Goal: Information Seeking & Learning: Learn about a topic

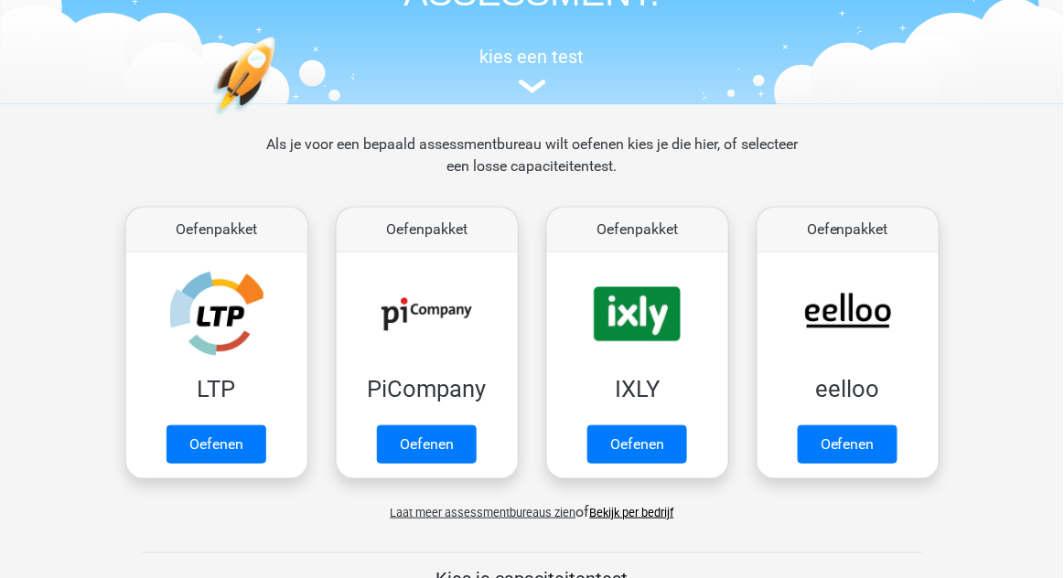
scroll to position [163, 0]
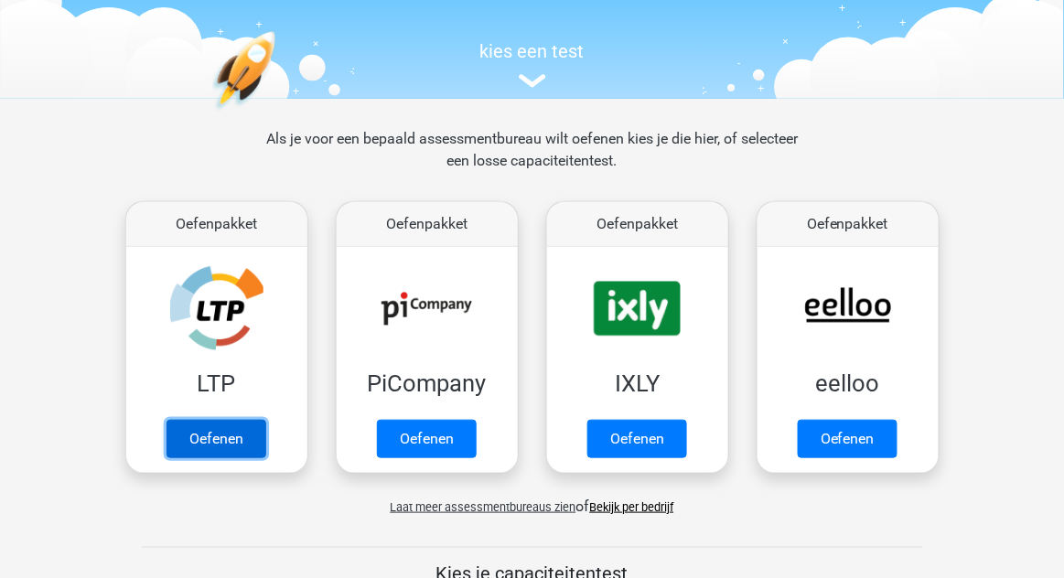
click at [229, 444] on link "Oefenen" at bounding box center [217, 439] width 100 height 38
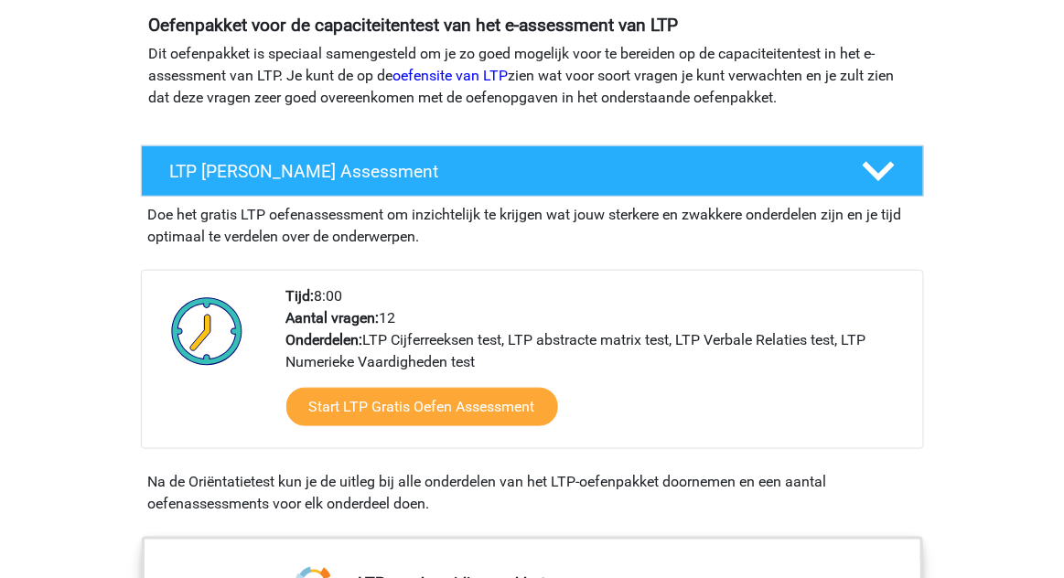
scroll to position [218, 0]
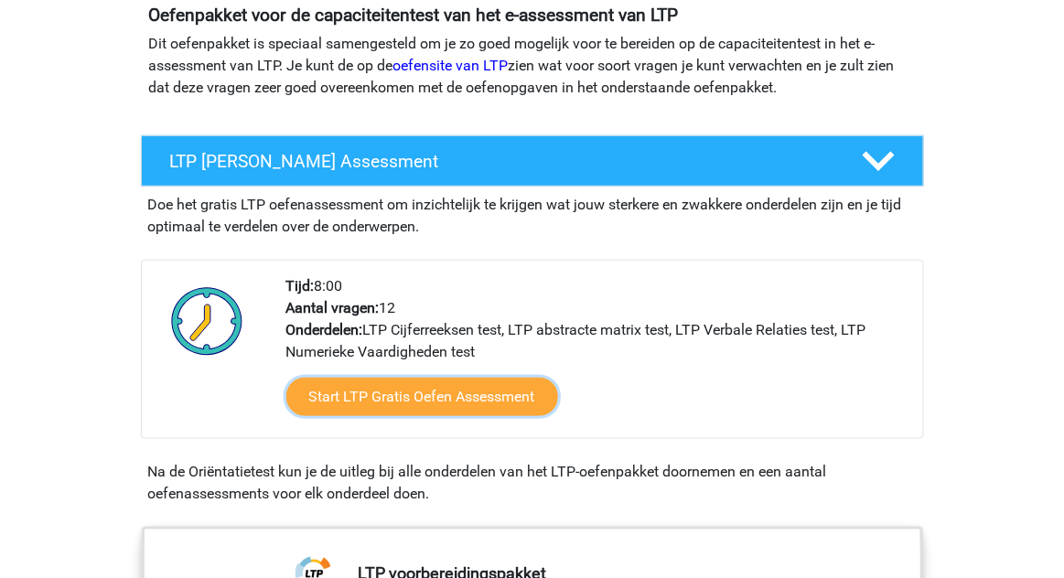
click at [480, 402] on link "Start LTP Gratis Oefen Assessment" at bounding box center [422, 397] width 272 height 38
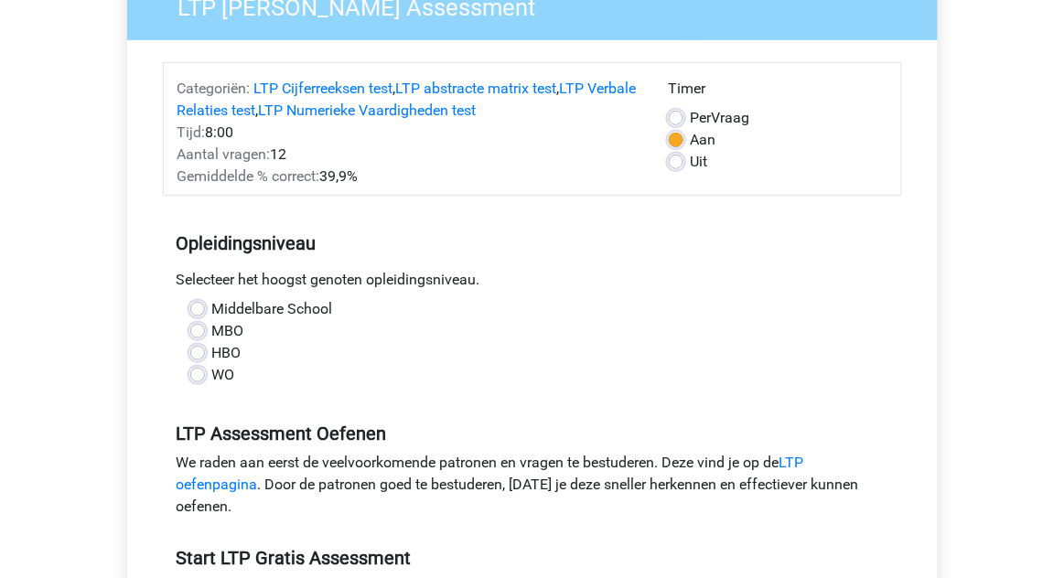
scroll to position [177, 0]
click at [222, 372] on label "WO" at bounding box center [223, 374] width 23 height 22
click at [205, 372] on input "WO" at bounding box center [197, 372] width 15 height 18
radio input "true"
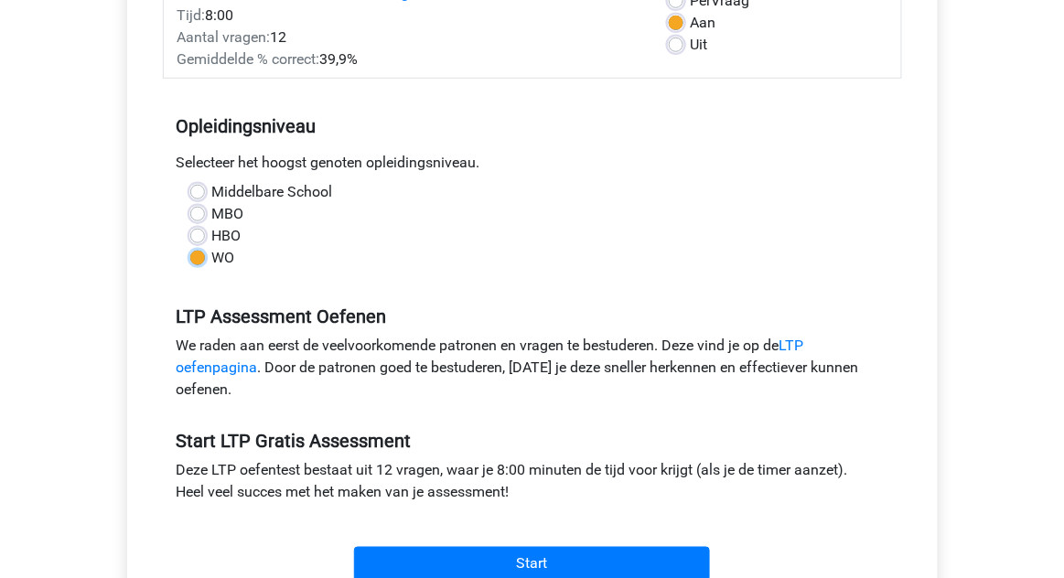
scroll to position [307, 0]
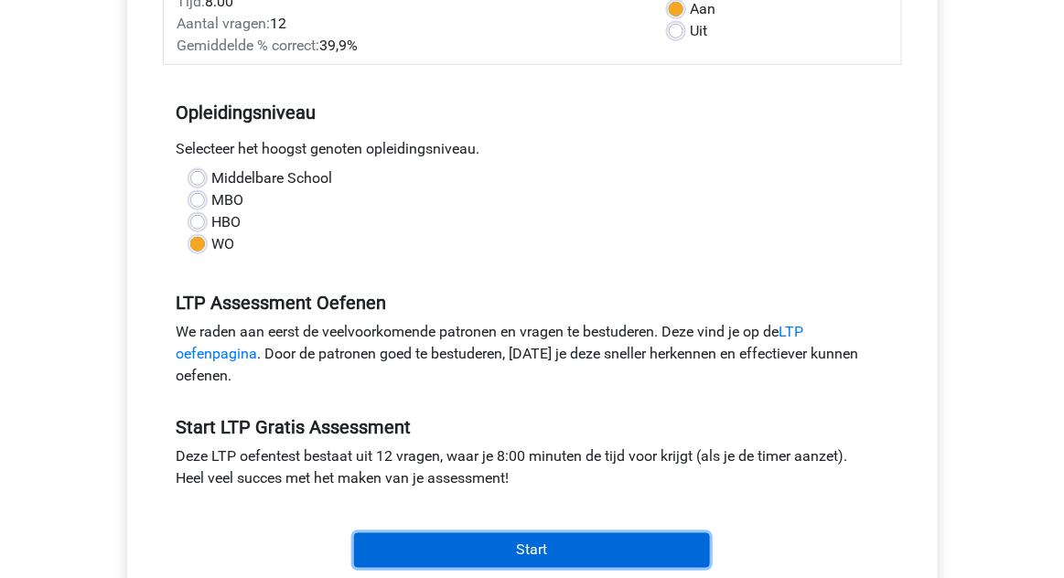
click at [581, 554] on input "Start" at bounding box center [532, 550] width 356 height 35
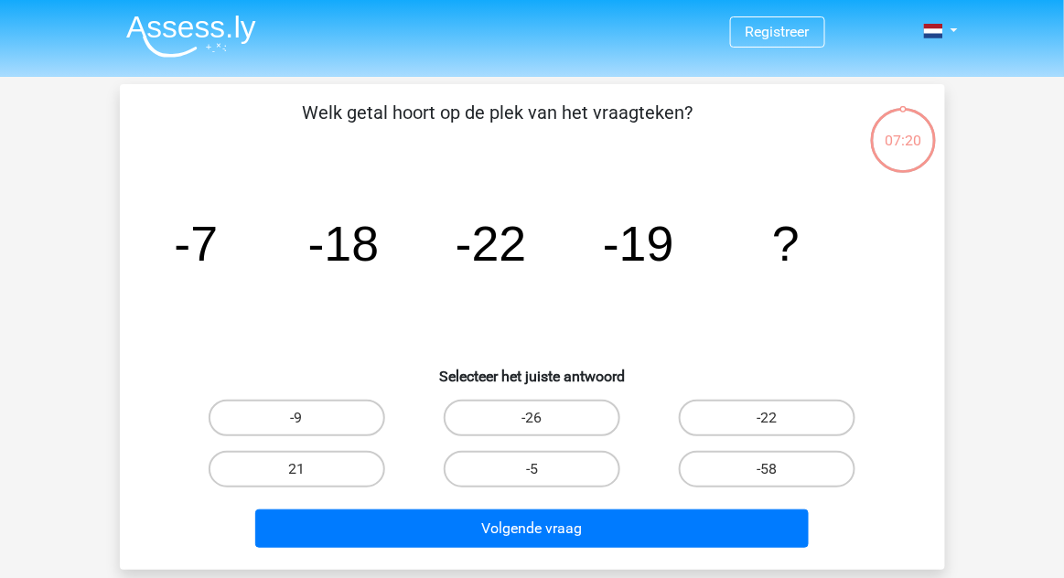
click at [316, 412] on label "-9" at bounding box center [297, 418] width 177 height 37
click at [308, 418] on input "-9" at bounding box center [302, 424] width 12 height 12
radio input "true"
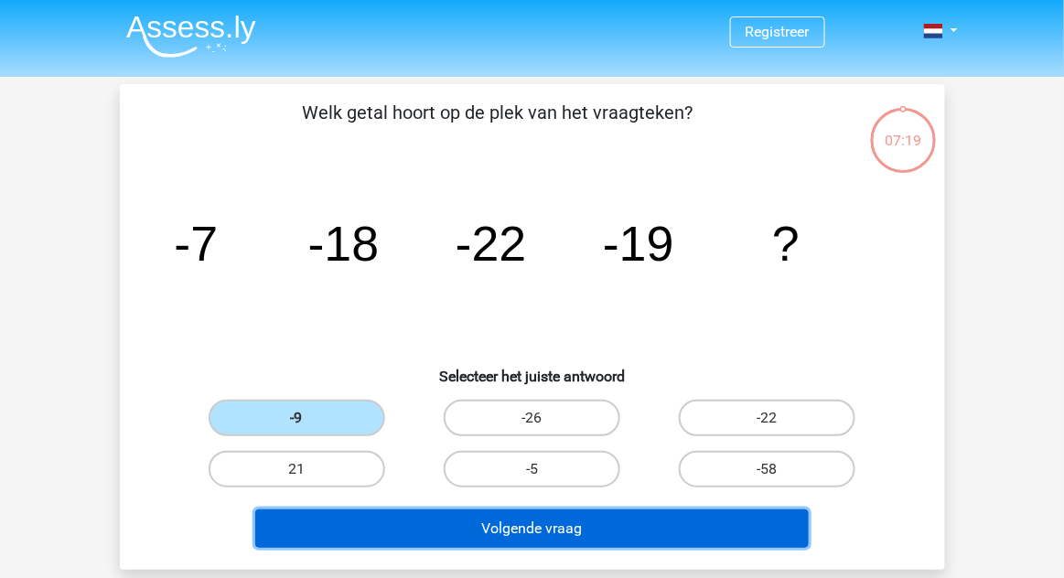
click at [586, 523] on button "Volgende vraag" at bounding box center [532, 529] width 554 height 38
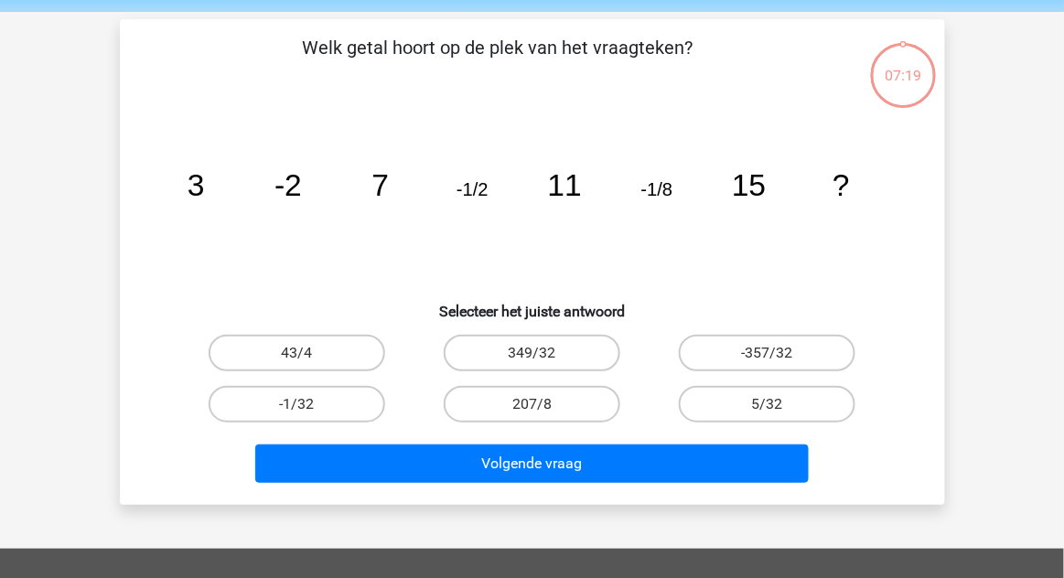
scroll to position [84, 0]
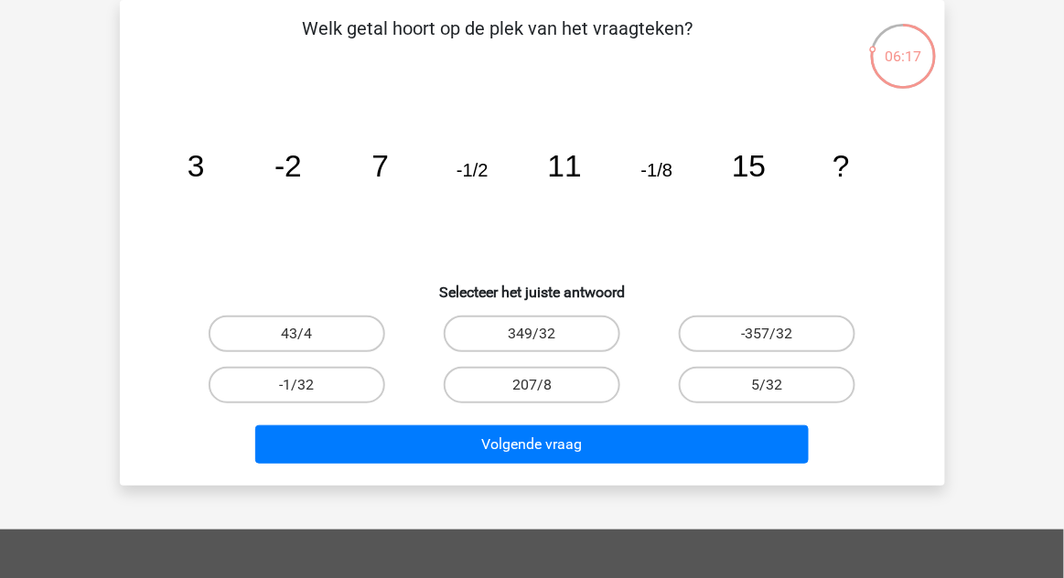
click at [336, 390] on label "-1/32" at bounding box center [297, 385] width 177 height 37
click at [308, 390] on input "-1/32" at bounding box center [302, 391] width 12 height 12
radio input "true"
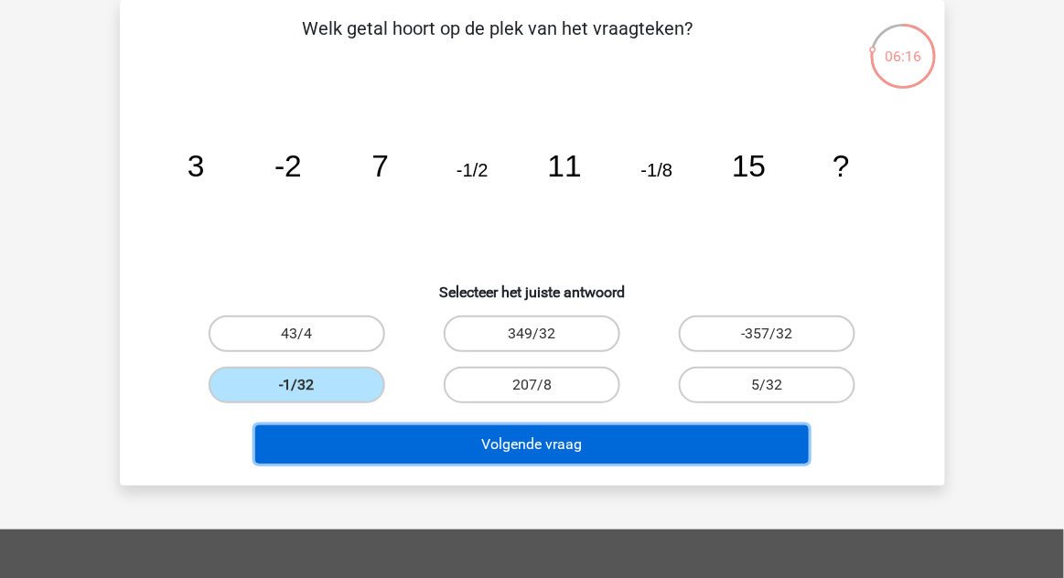
click at [510, 459] on button "Volgende vraag" at bounding box center [532, 444] width 554 height 38
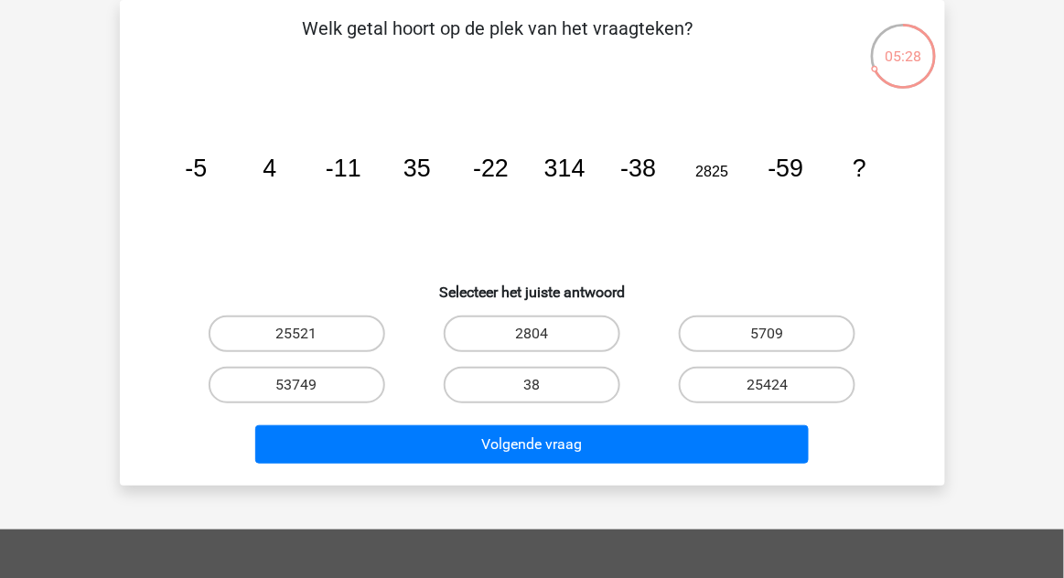
click at [791, 389] on label "25424" at bounding box center [767, 385] width 177 height 37
click at [780, 389] on input "25424" at bounding box center [774, 391] width 12 height 12
radio input "true"
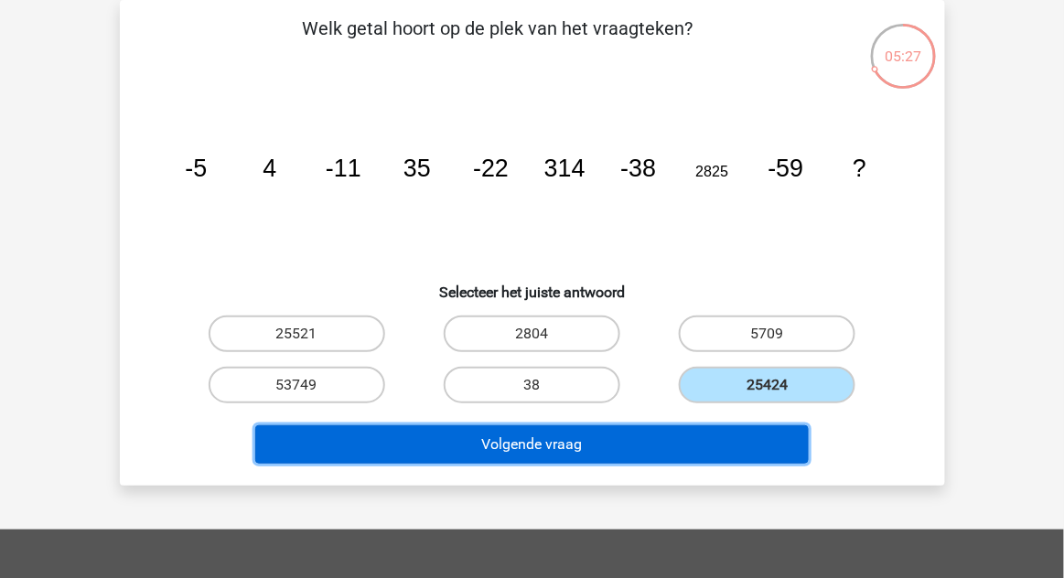
click at [733, 444] on button "Volgende vraag" at bounding box center [532, 444] width 554 height 38
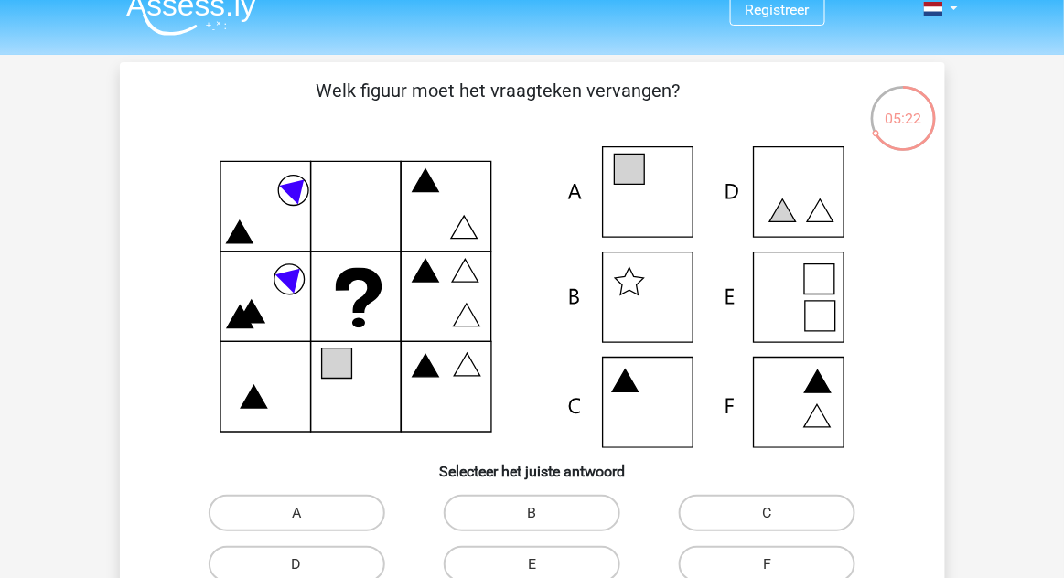
scroll to position [23, 0]
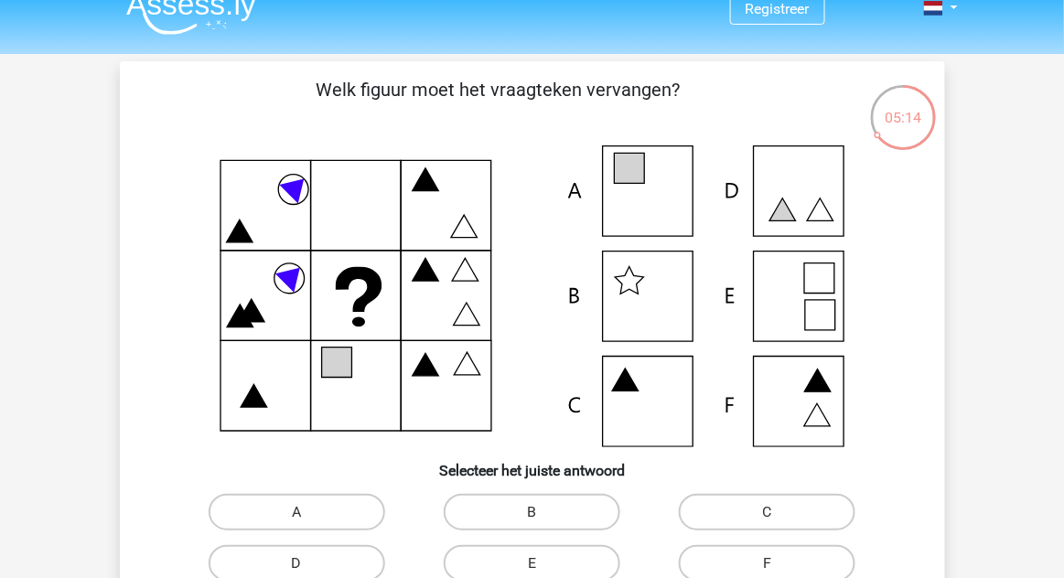
click at [982, 488] on div "Registreer" at bounding box center [532, 584] width 1064 height 1214
click at [999, 484] on div "Registreer" at bounding box center [532, 584] width 1064 height 1214
click at [333, 514] on label "A" at bounding box center [297, 512] width 177 height 37
click at [308, 514] on input "A" at bounding box center [302, 518] width 12 height 12
radio input "true"
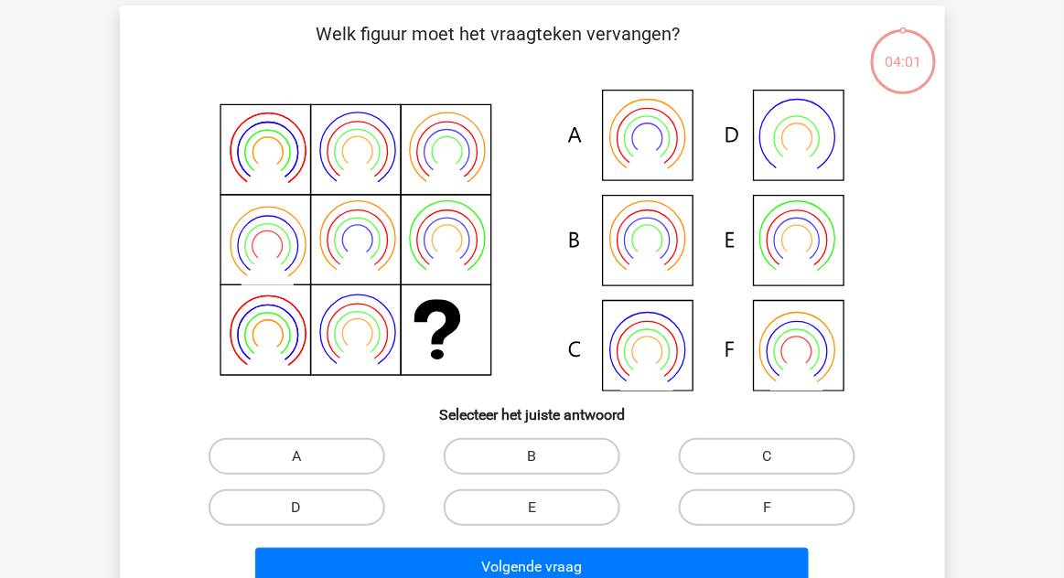
scroll to position [84, 0]
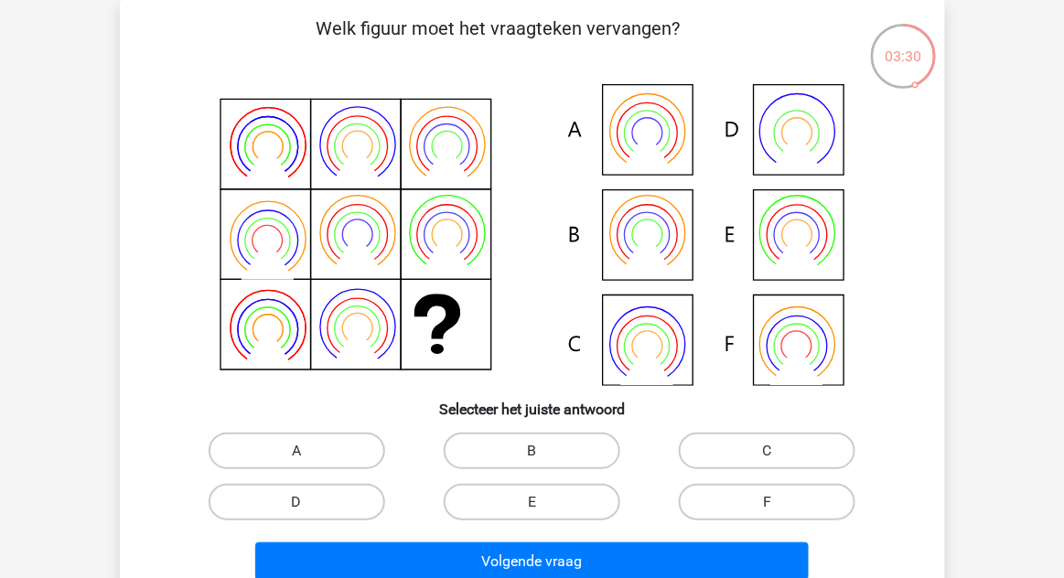
click at [533, 437] on label "B" at bounding box center [532, 451] width 177 height 37
click at [533, 451] on input "B" at bounding box center [538, 457] width 12 height 12
radio input "true"
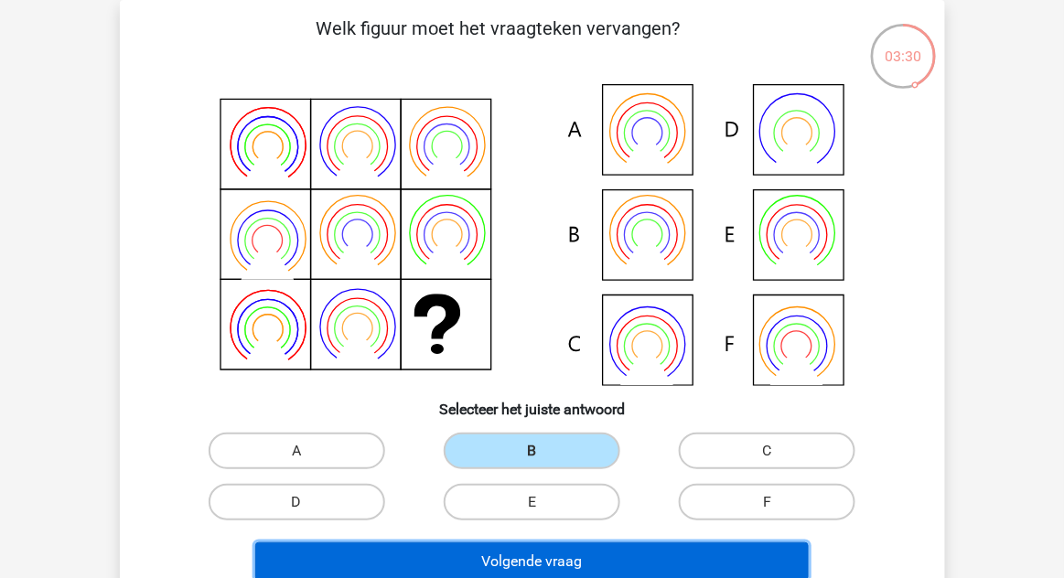
click at [540, 573] on button "Volgende vraag" at bounding box center [532, 562] width 554 height 38
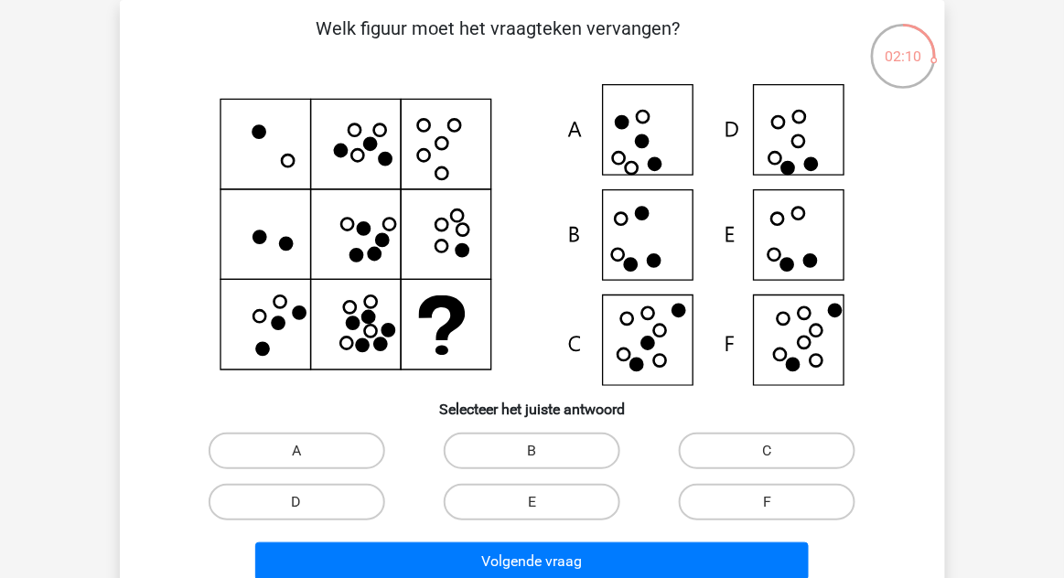
click at [336, 490] on label "D" at bounding box center [297, 502] width 177 height 37
click at [308, 502] on input "D" at bounding box center [302, 508] width 12 height 12
radio input "true"
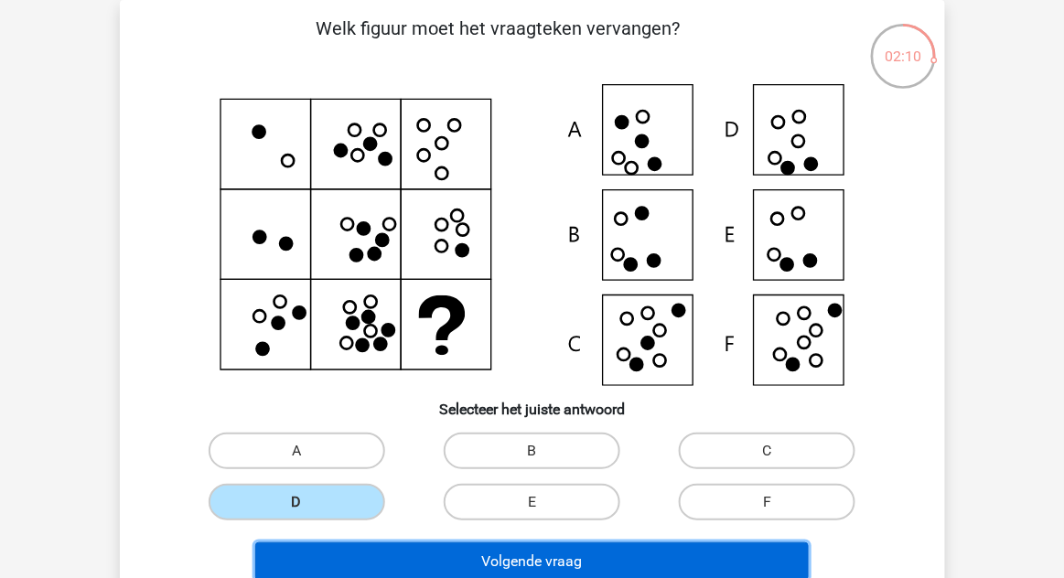
click at [413, 549] on button "Volgende vraag" at bounding box center [532, 562] width 554 height 38
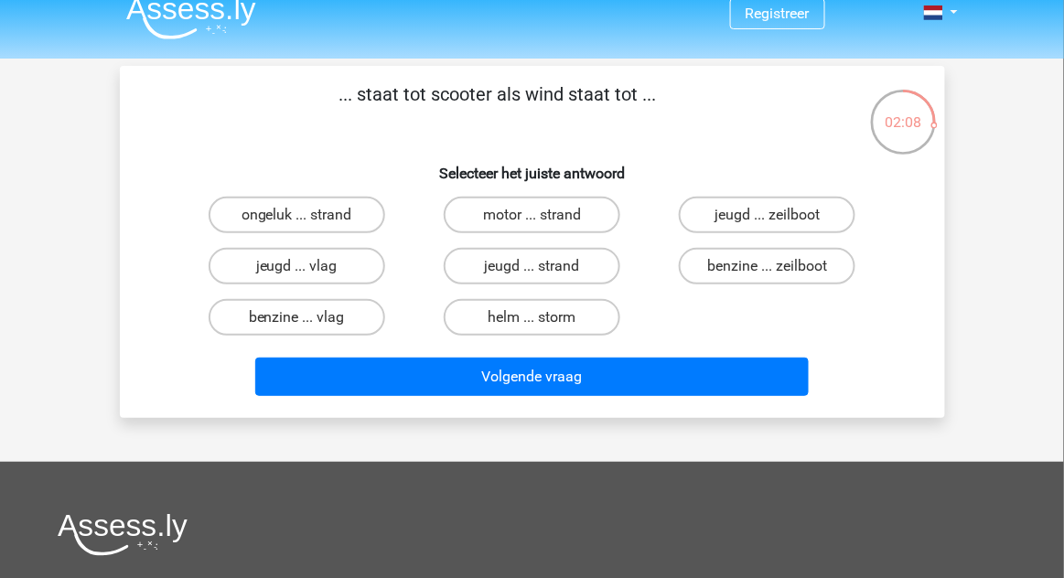
scroll to position [18, 0]
click at [777, 274] on input "benzine ... zeilboot" at bounding box center [774, 272] width 12 height 12
radio input "true"
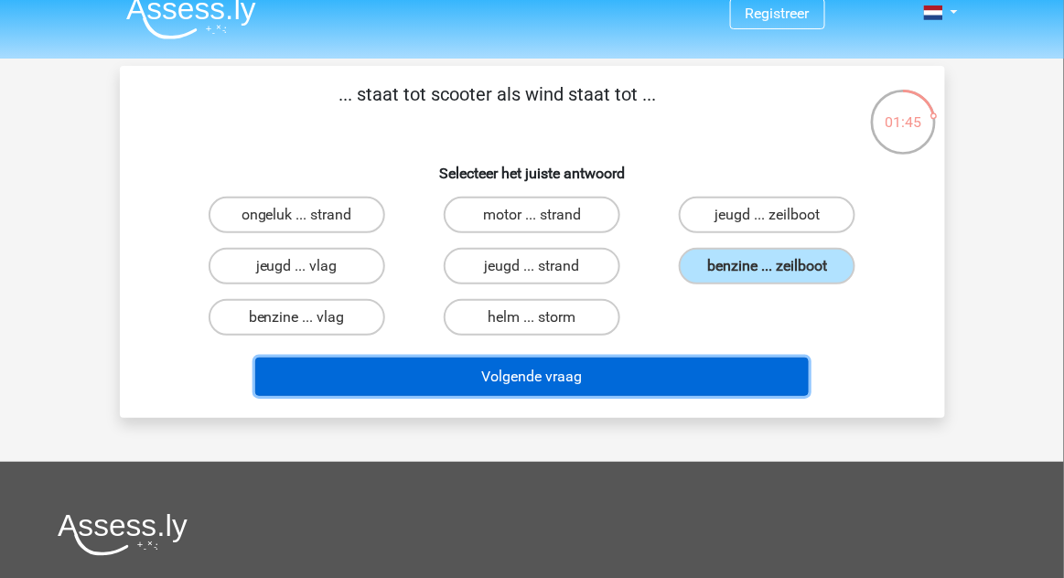
click at [662, 368] on button "Volgende vraag" at bounding box center [532, 377] width 554 height 38
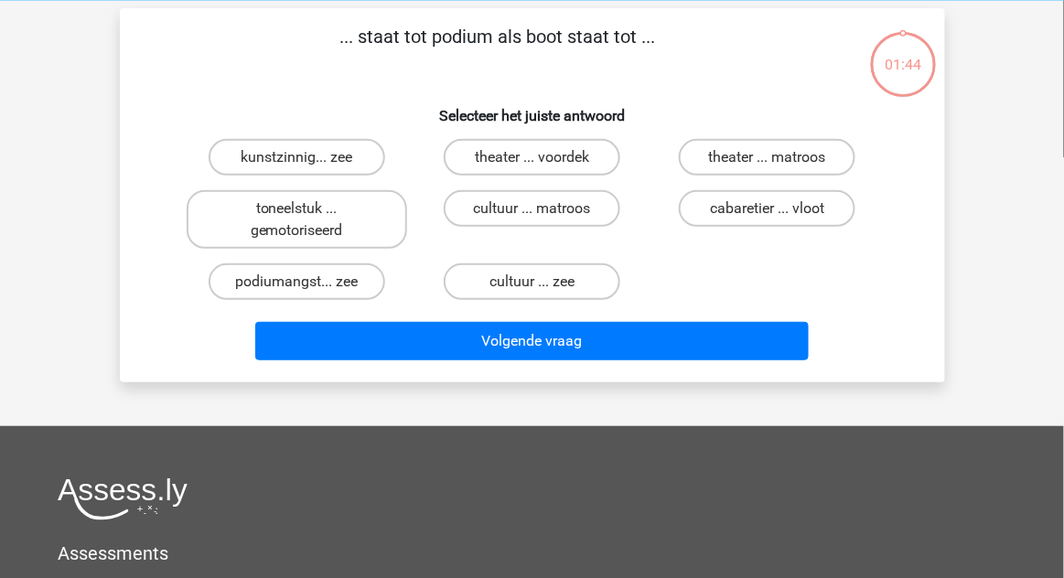
scroll to position [84, 0]
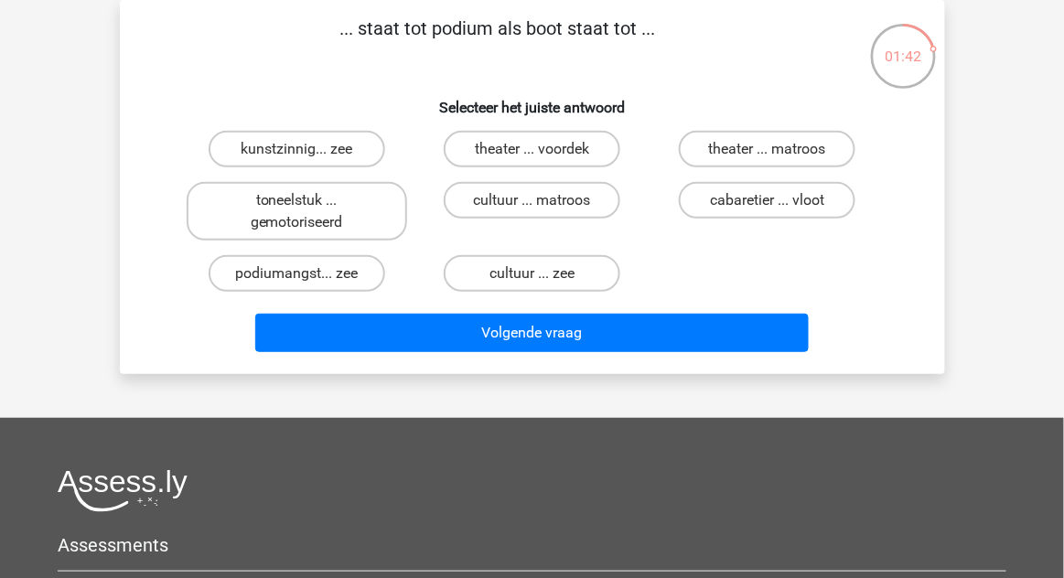
click at [584, 154] on label "theater ... voordek" at bounding box center [532, 149] width 177 height 37
click at [543, 154] on input "theater ... voordek" at bounding box center [538, 155] width 12 height 12
radio input "true"
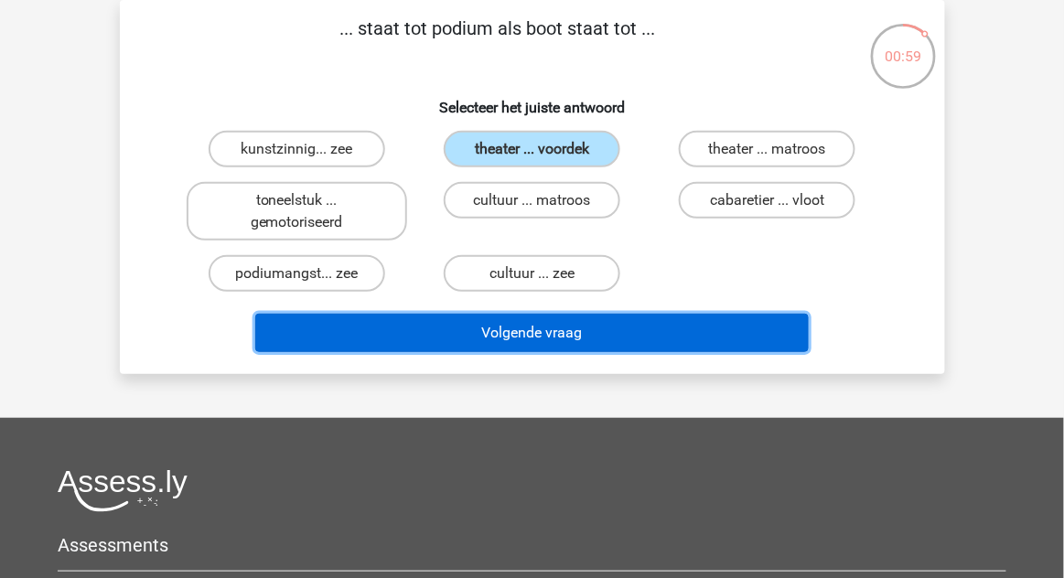
click at [632, 337] on button "Volgende vraag" at bounding box center [532, 333] width 554 height 38
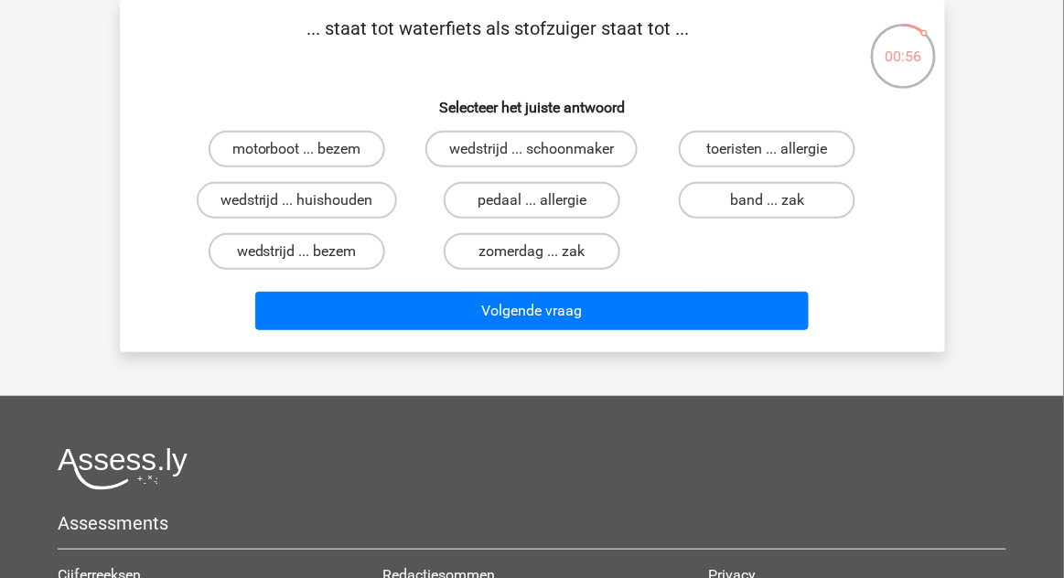
click at [824, 196] on label "band ... zak" at bounding box center [767, 200] width 177 height 37
click at [780, 200] on input "band ... zak" at bounding box center [774, 206] width 12 height 12
radio input "true"
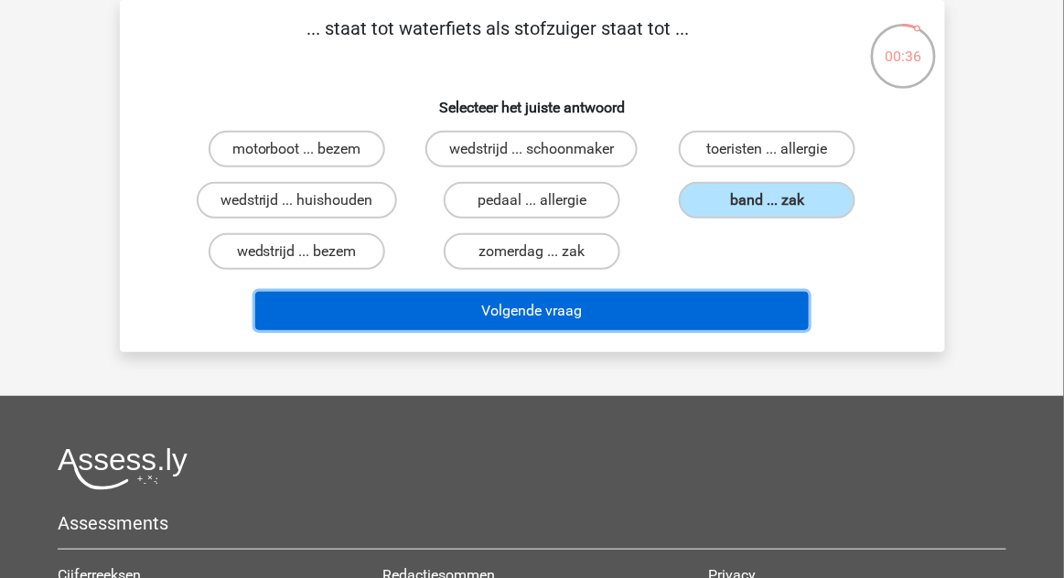
click at [707, 318] on button "Volgende vraag" at bounding box center [532, 311] width 554 height 38
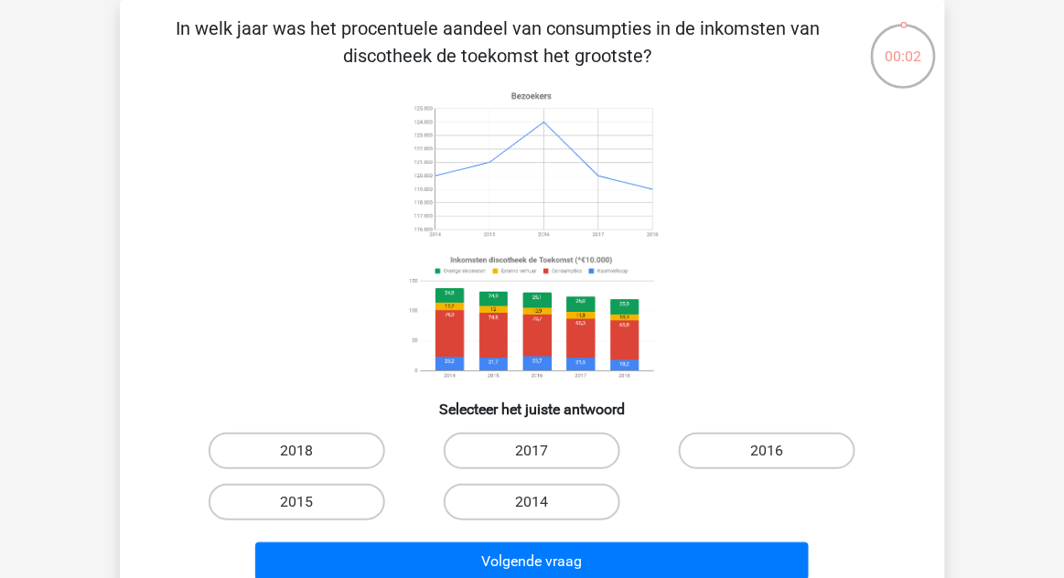
click at [576, 499] on label "2014" at bounding box center [532, 502] width 177 height 37
click at [543, 502] on input "2014" at bounding box center [538, 508] width 12 height 12
radio input "true"
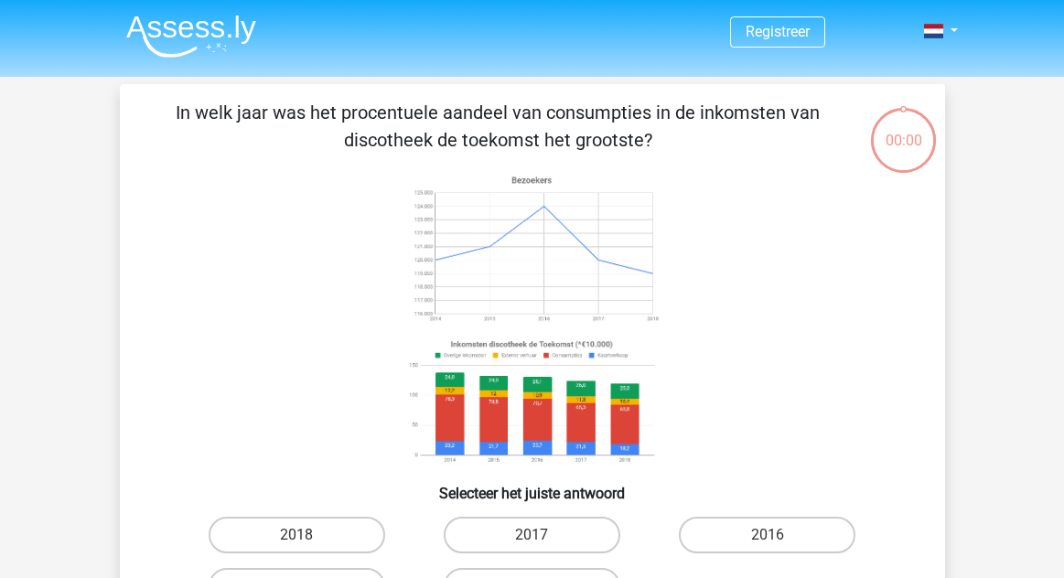
scroll to position [84, 0]
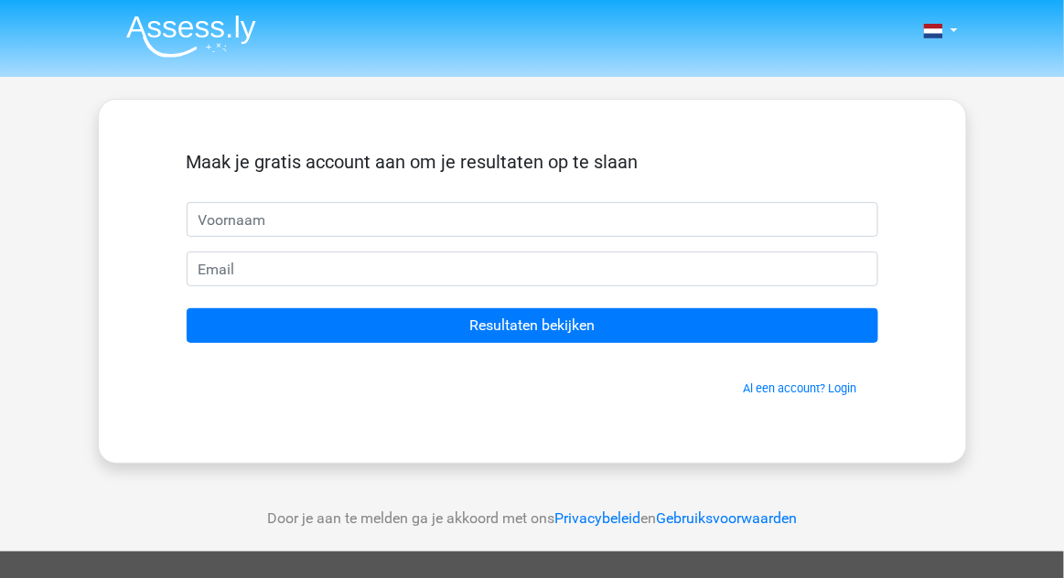
click at [514, 212] on input "text" at bounding box center [533, 219] width 692 height 35
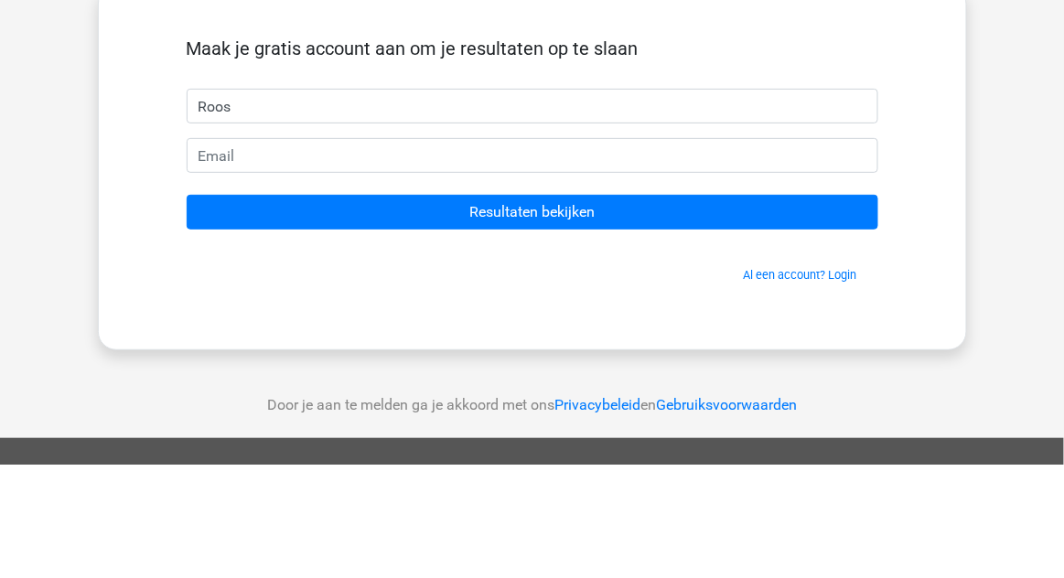
type input "Roos"
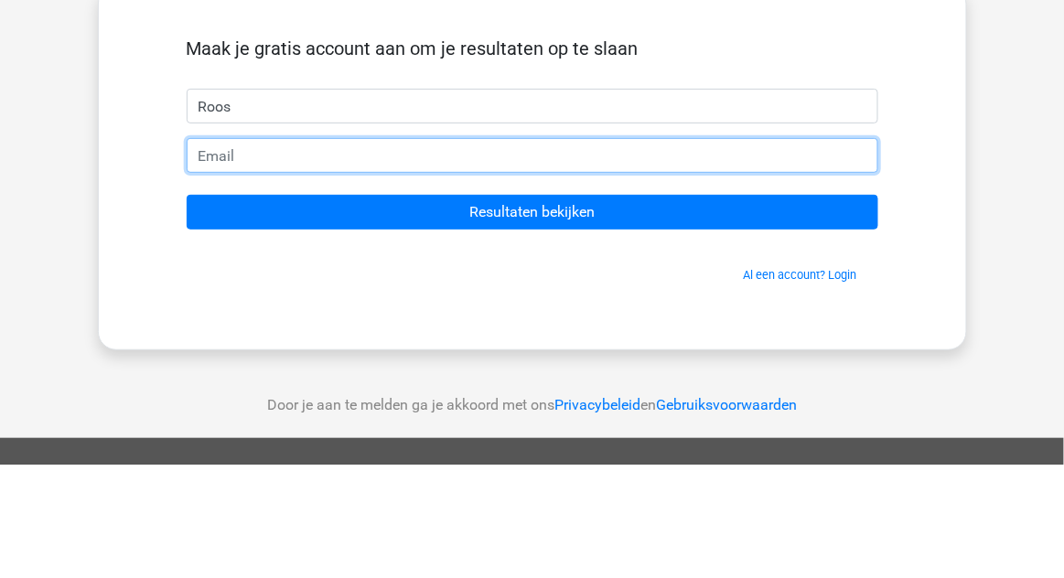
click at [367, 275] on input "email" at bounding box center [533, 269] width 692 height 35
type input "[EMAIL_ADDRESS][DOMAIN_NAME]"
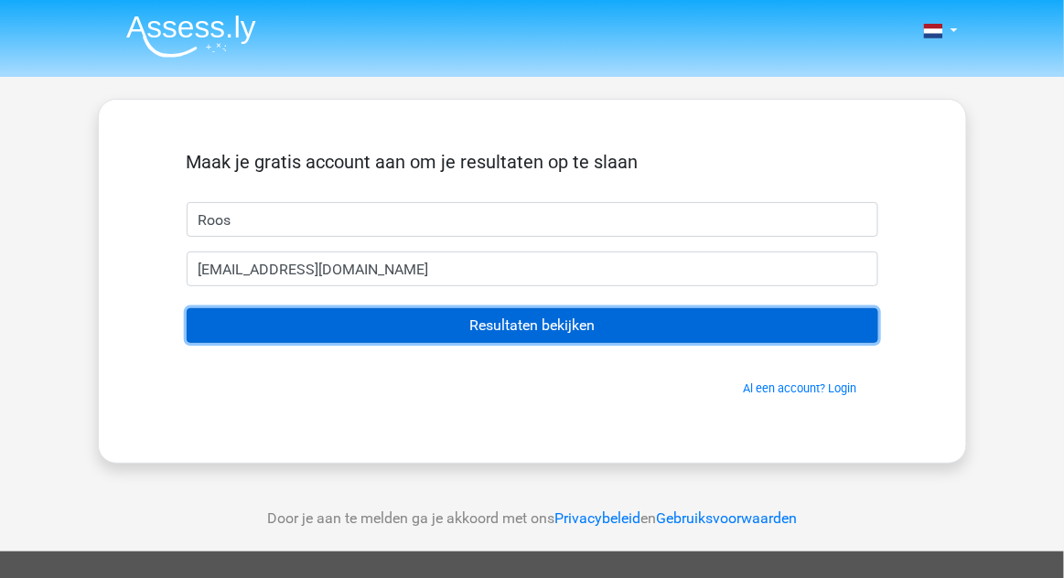
click at [545, 311] on input "Resultaten bekijken" at bounding box center [533, 325] width 692 height 35
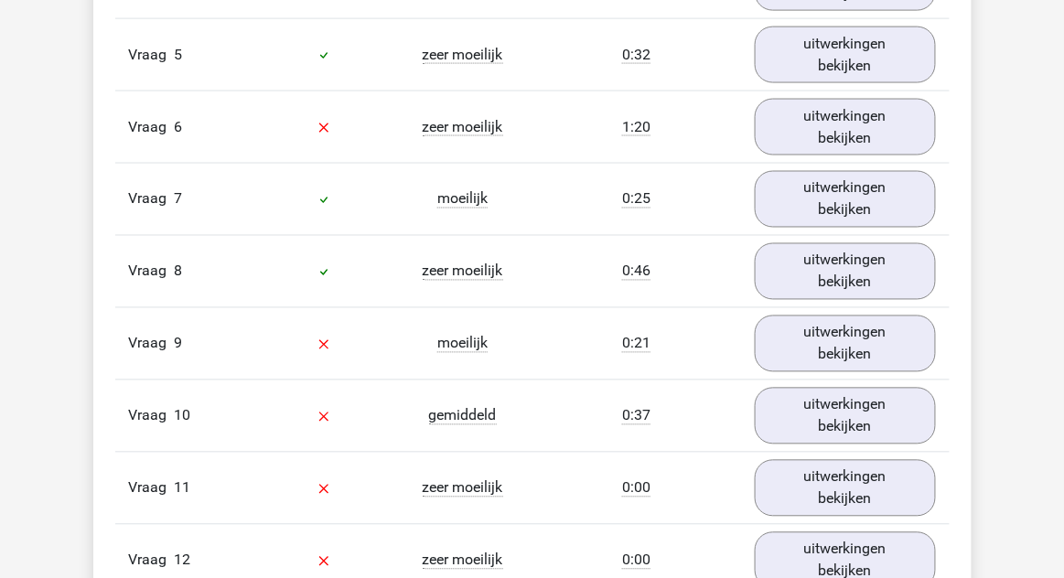
scroll to position [2384, 0]
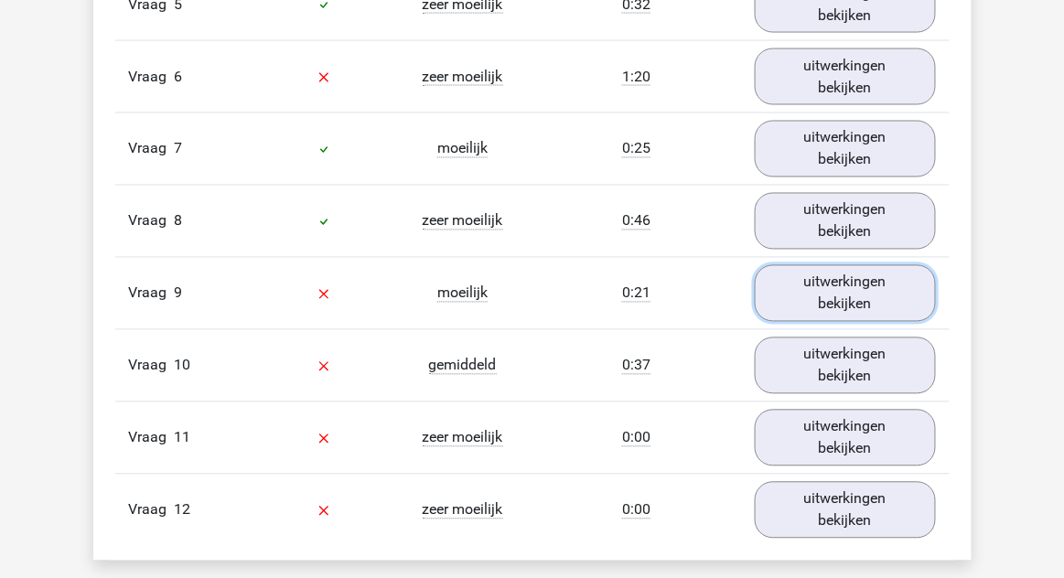
click at [911, 291] on link "uitwerkingen bekijken" at bounding box center [845, 293] width 181 height 57
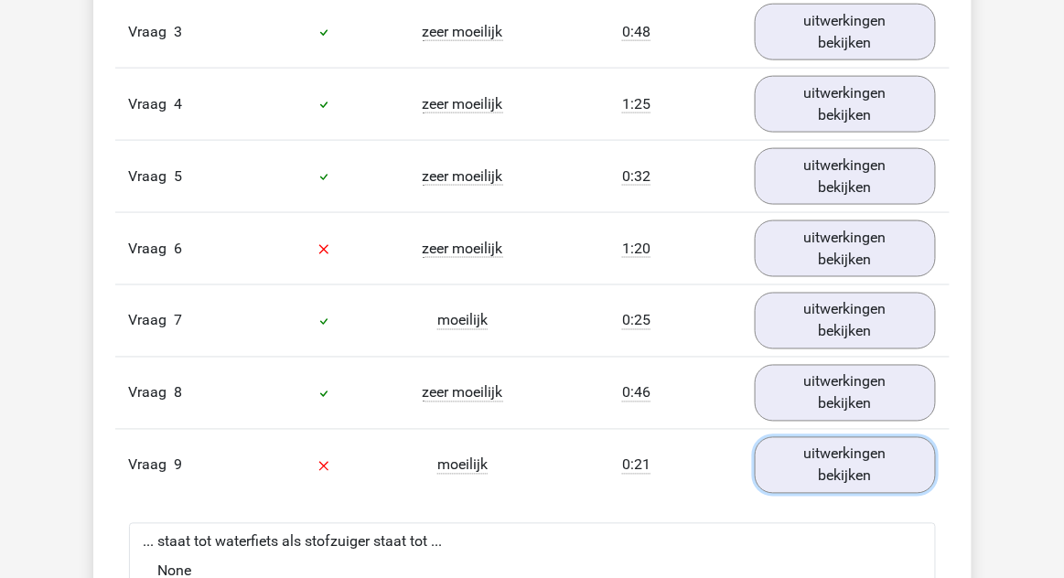
scroll to position [2214, 0]
click at [928, 473] on link "uitwerkingen bekijken" at bounding box center [845, 464] width 181 height 57
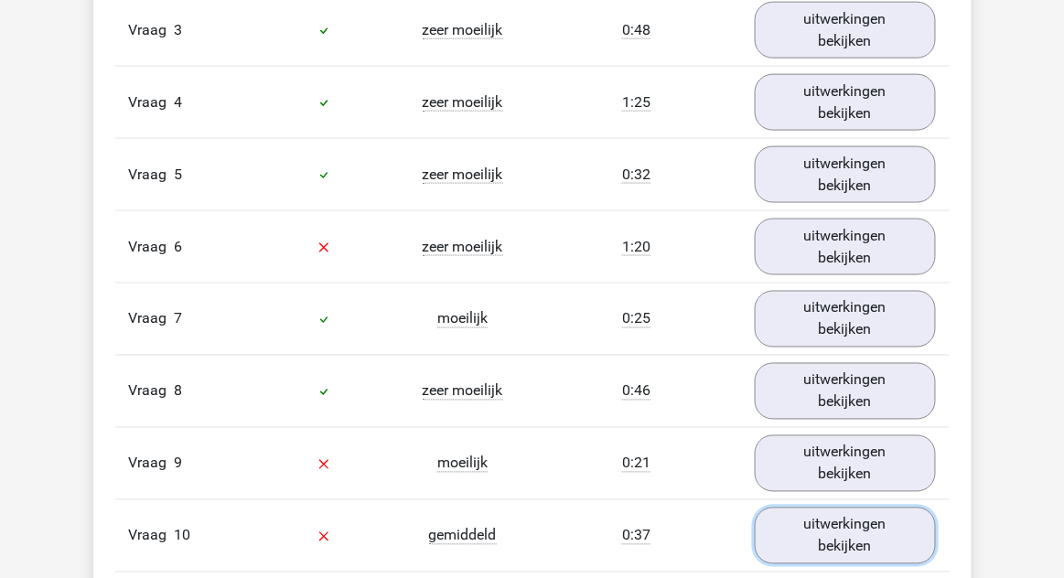
click at [868, 528] on link "uitwerkingen bekijken" at bounding box center [845, 536] width 181 height 57
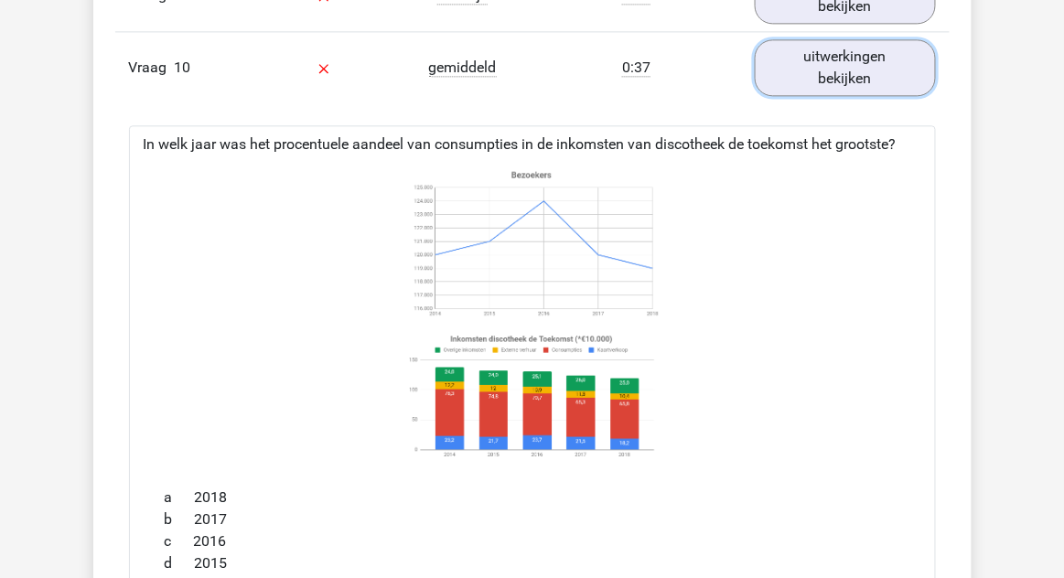
scroll to position [2684, 0]
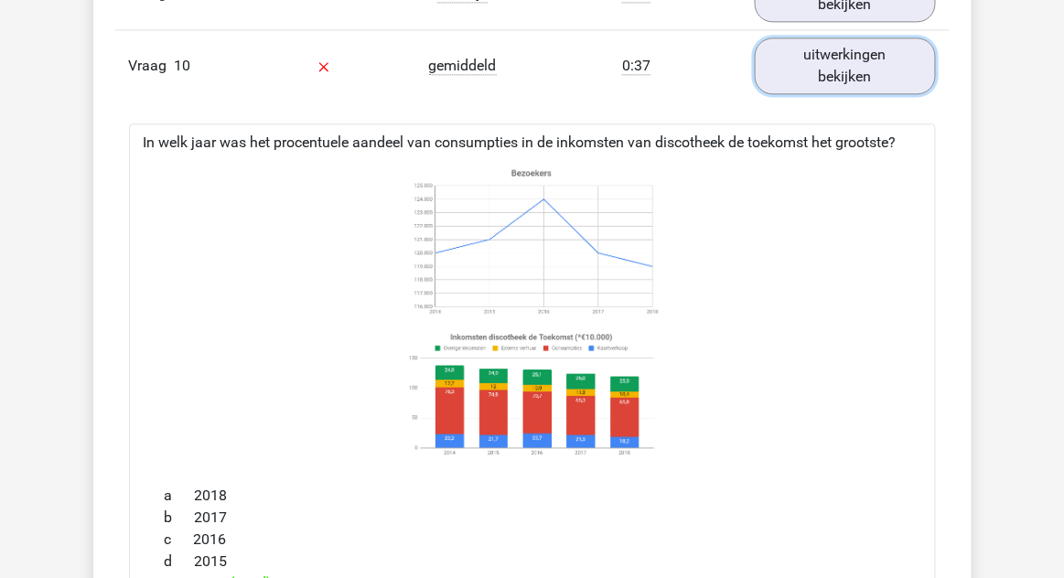
click at [890, 64] on link "uitwerkingen bekijken" at bounding box center [845, 66] width 181 height 57
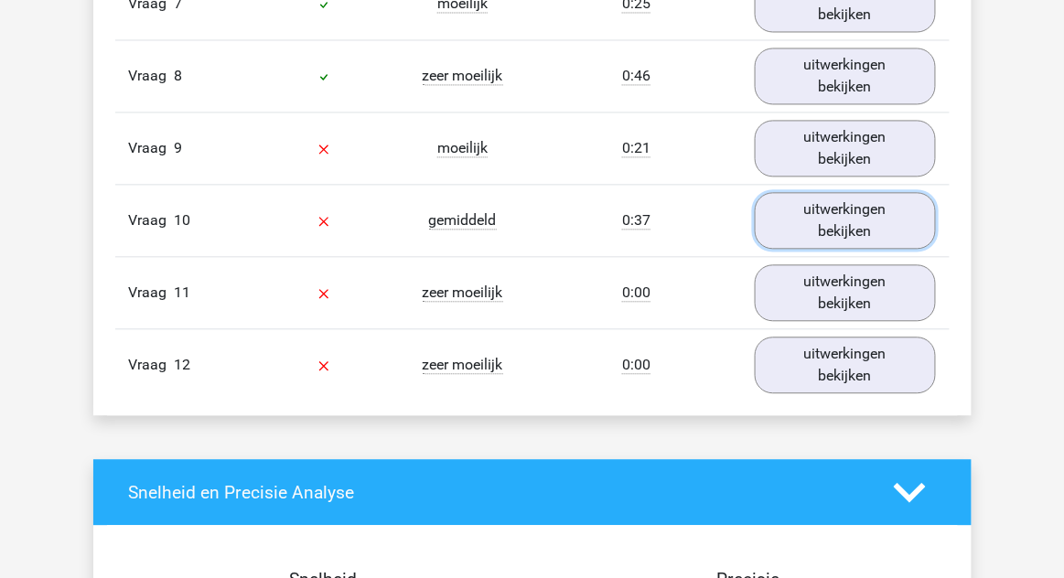
scroll to position [2525, 0]
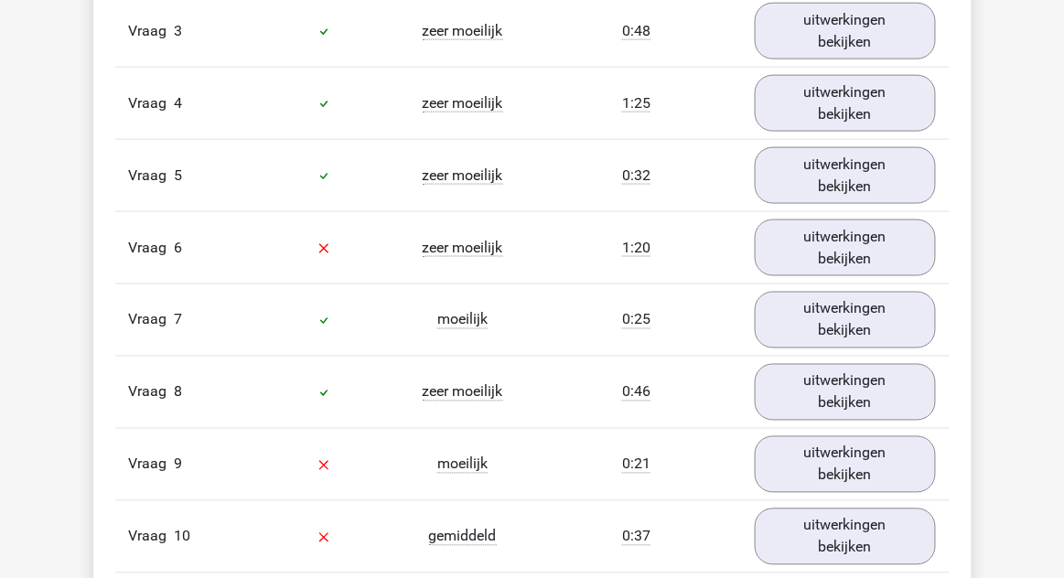
scroll to position [2202, 0]
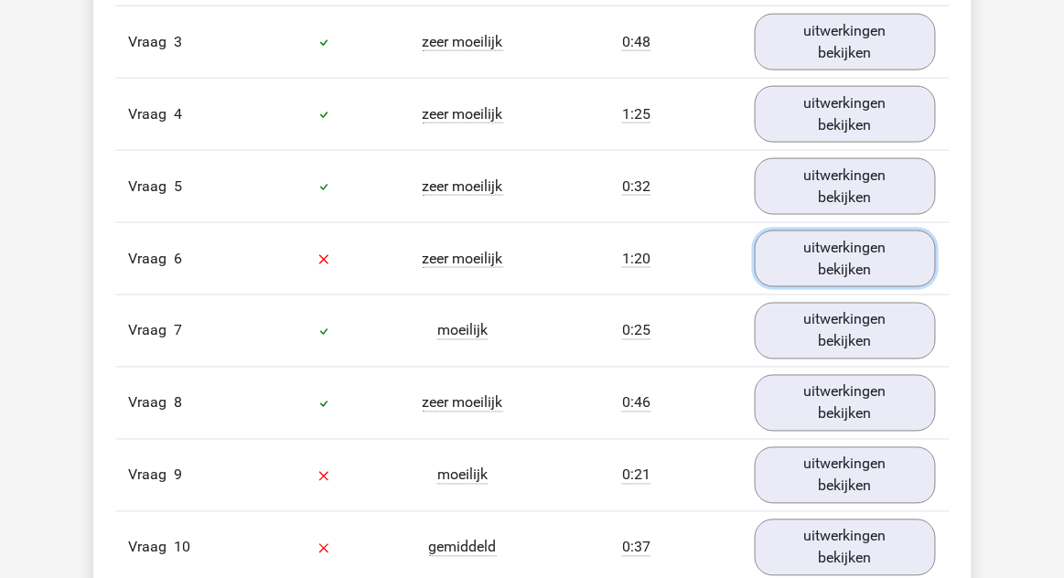
click at [898, 264] on link "uitwerkingen bekijken" at bounding box center [845, 259] width 181 height 57
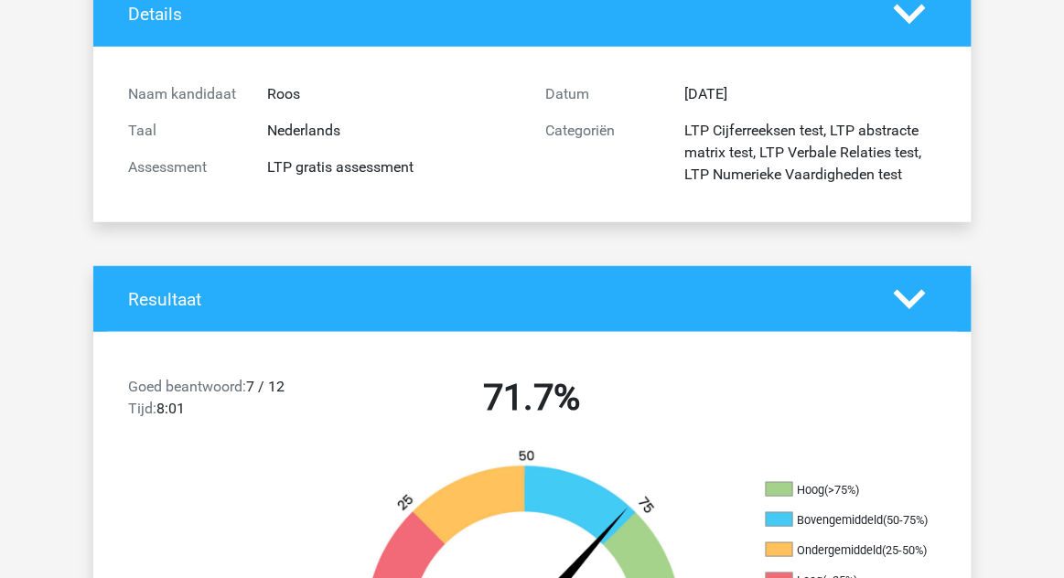
scroll to position [0, 0]
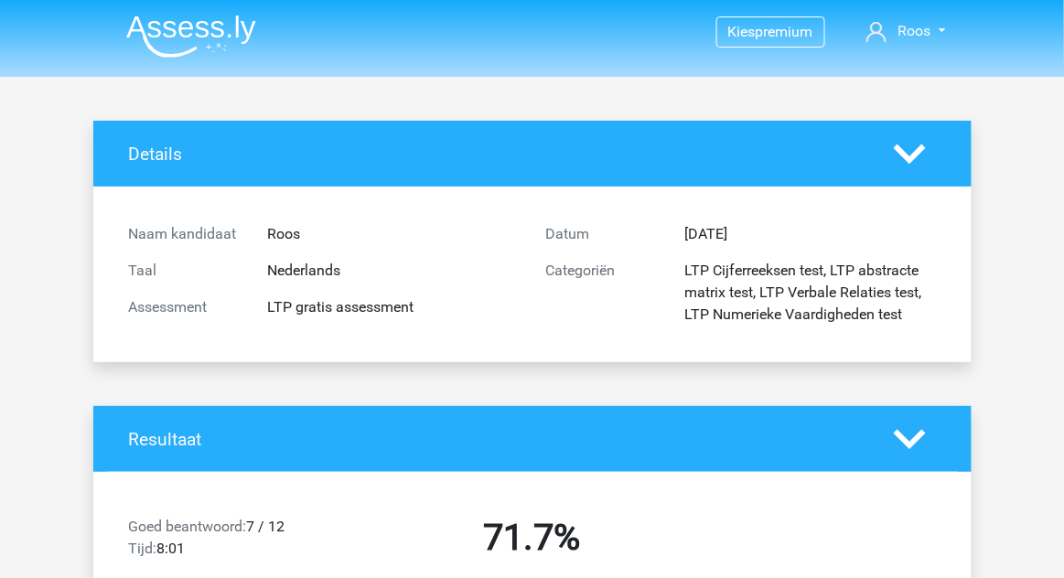
click at [922, 148] on polygon at bounding box center [910, 154] width 32 height 20
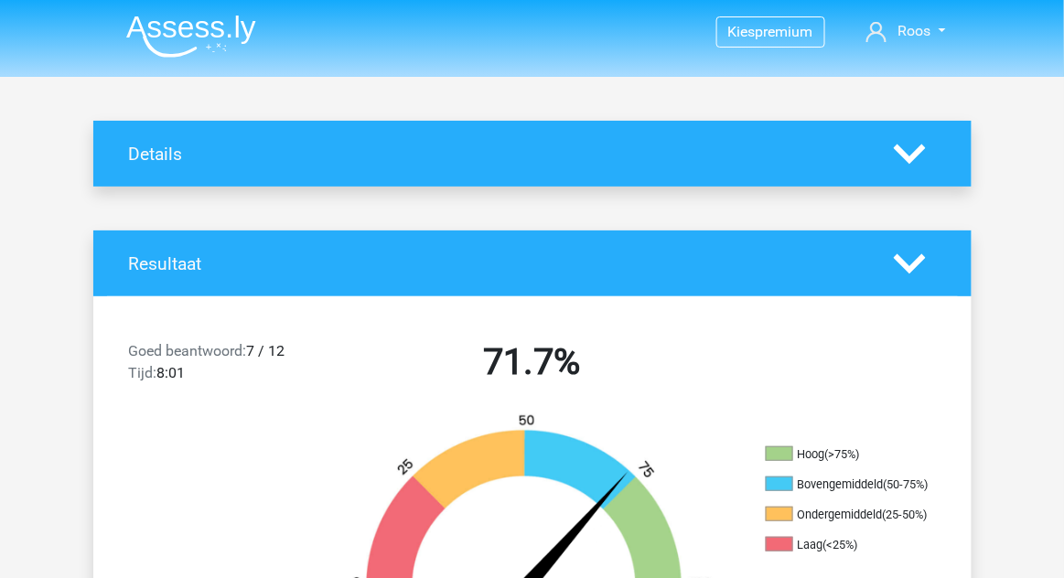
click at [922, 150] on polygon at bounding box center [910, 154] width 32 height 20
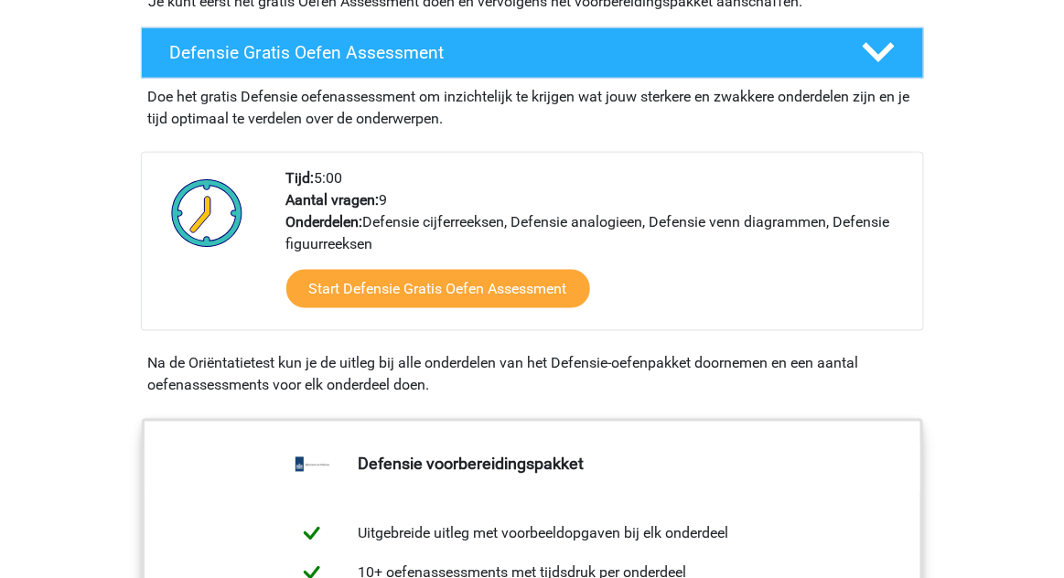
scroll to position [496, 0]
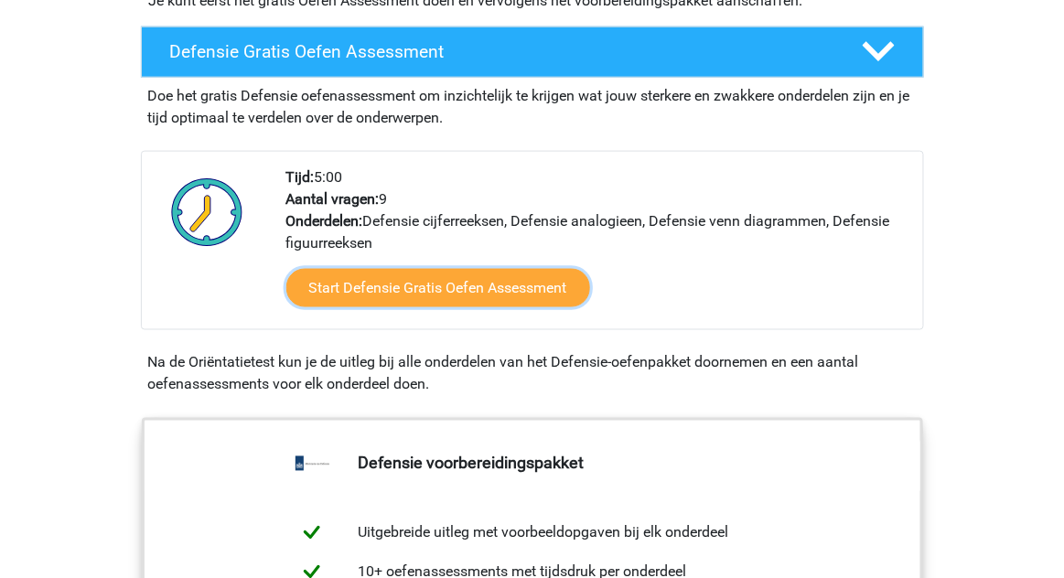
click at [518, 290] on link "Start Defensie Gratis Oefen Assessment" at bounding box center [438, 288] width 304 height 38
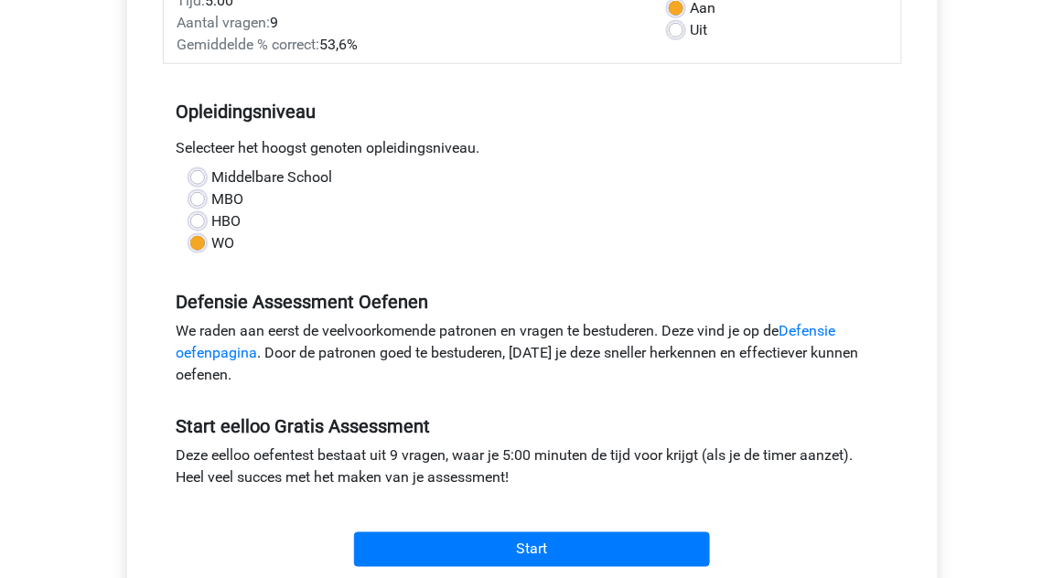
scroll to position [311, 0]
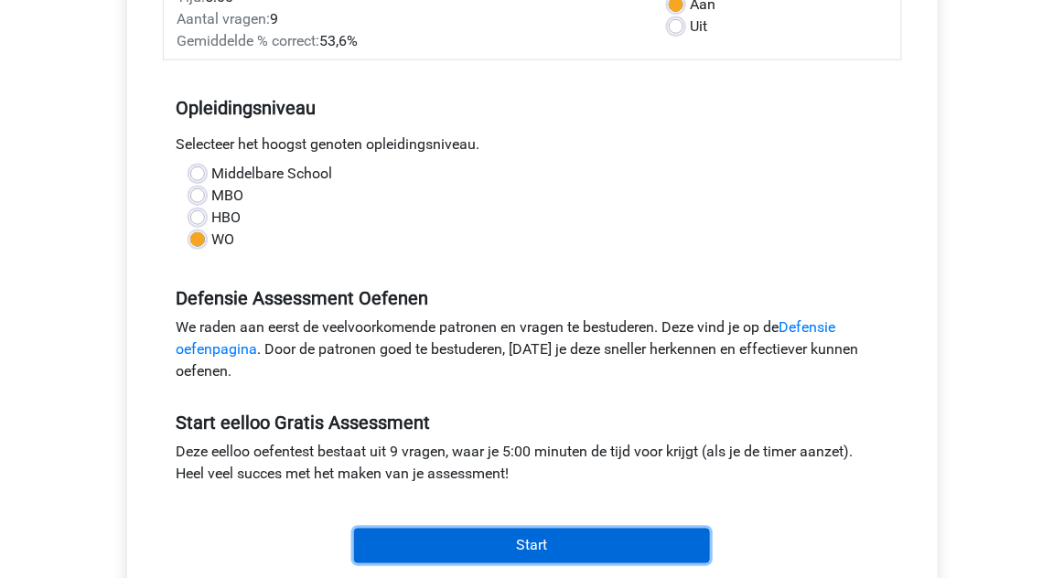
click at [681, 560] on input "Start" at bounding box center [532, 546] width 356 height 35
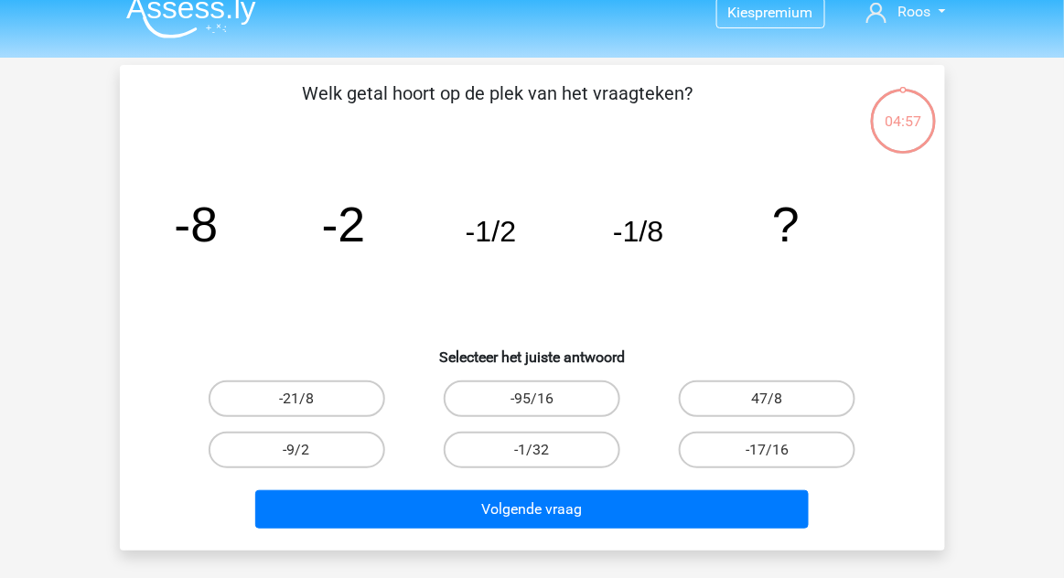
scroll to position [20, 0]
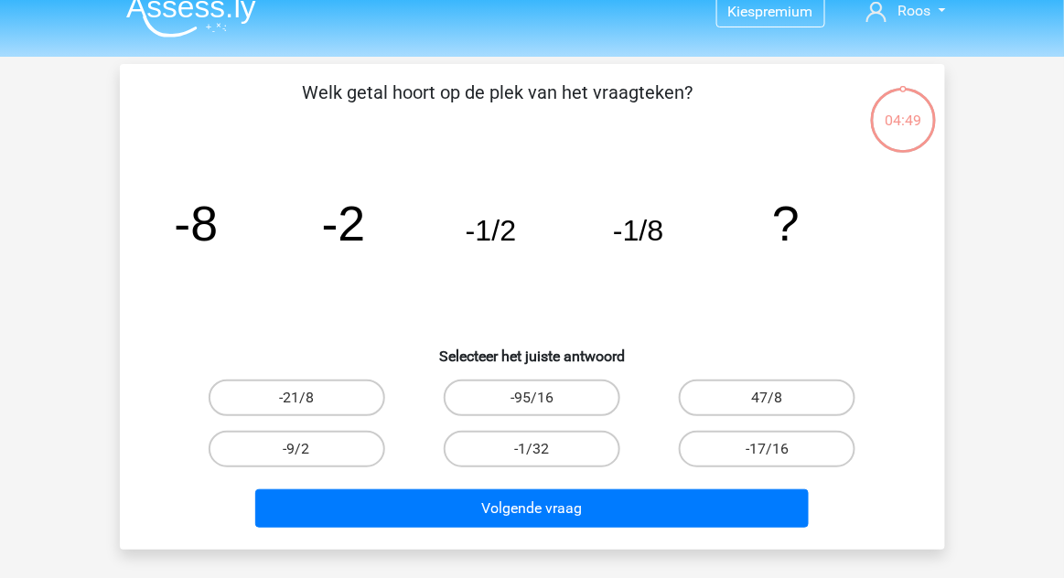
click at [579, 454] on label "-1/32" at bounding box center [532, 449] width 177 height 37
click at [543, 454] on input "-1/32" at bounding box center [538, 455] width 12 height 12
radio input "true"
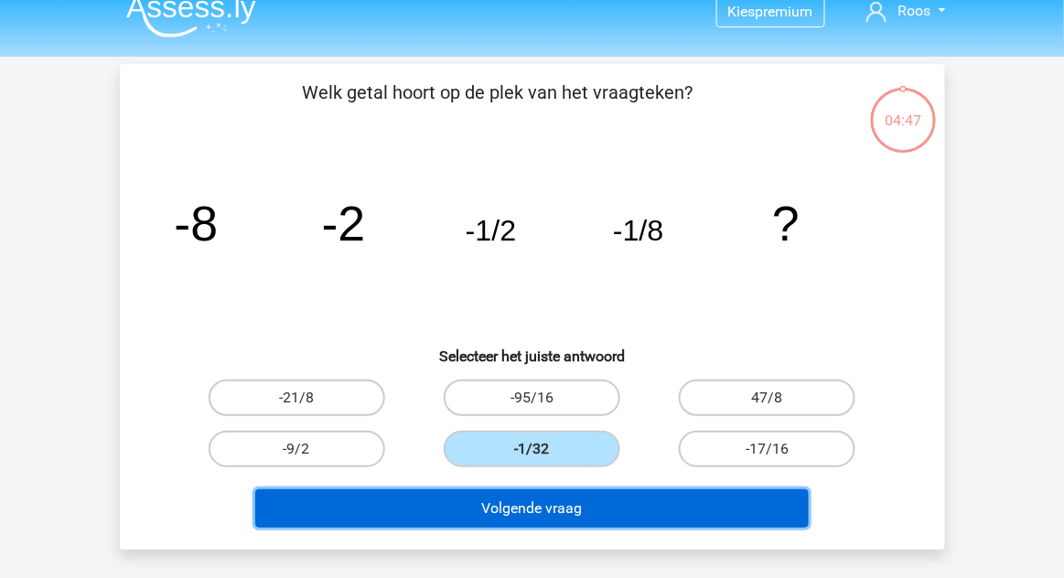
click at [619, 504] on button "Volgende vraag" at bounding box center [532, 509] width 554 height 38
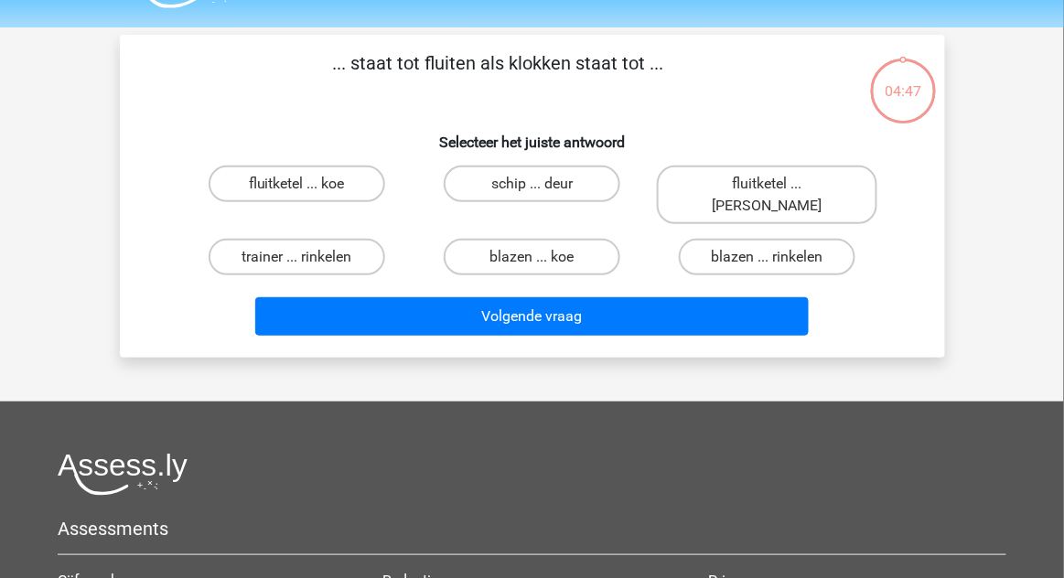
scroll to position [43, 0]
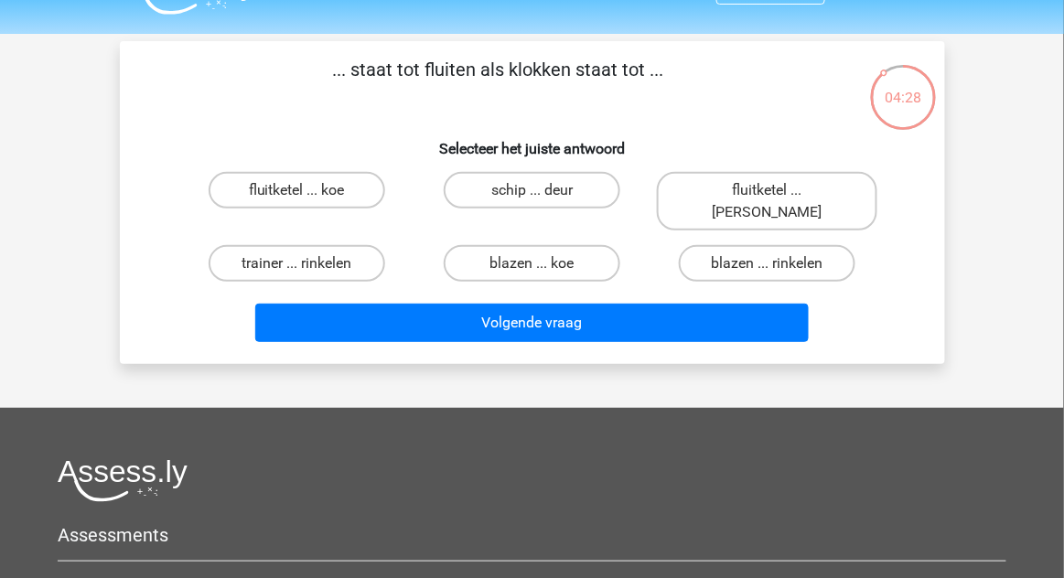
click at [818, 186] on label "fluitketel ... [PERSON_NAME]" at bounding box center [767, 201] width 221 height 59
click at [780, 190] on input "fluitketel ... [PERSON_NAME]" at bounding box center [774, 196] width 12 height 12
radio input "true"
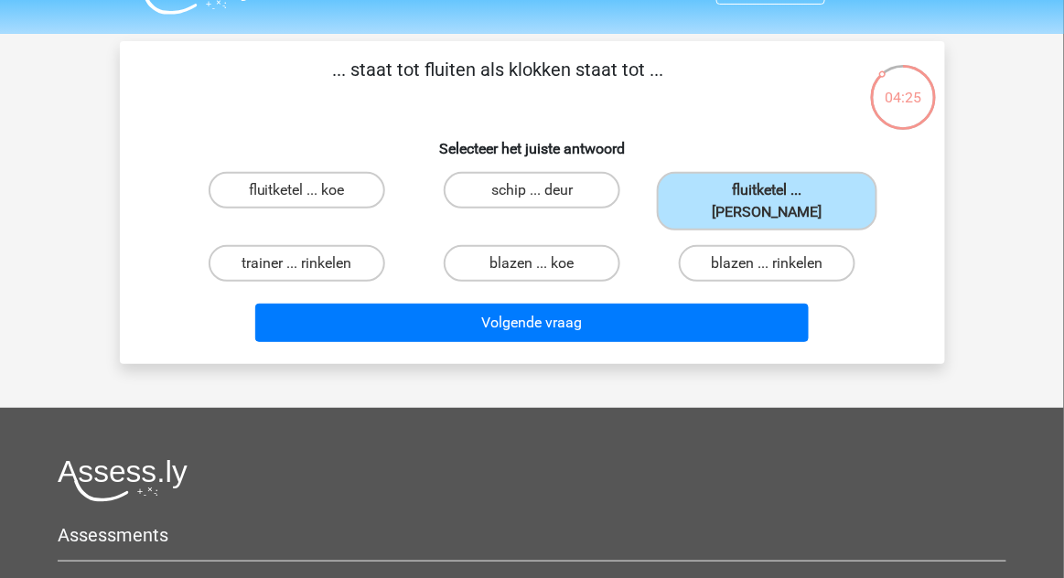
click at [780, 304] on button "Volgende vraag" at bounding box center [532, 323] width 554 height 38
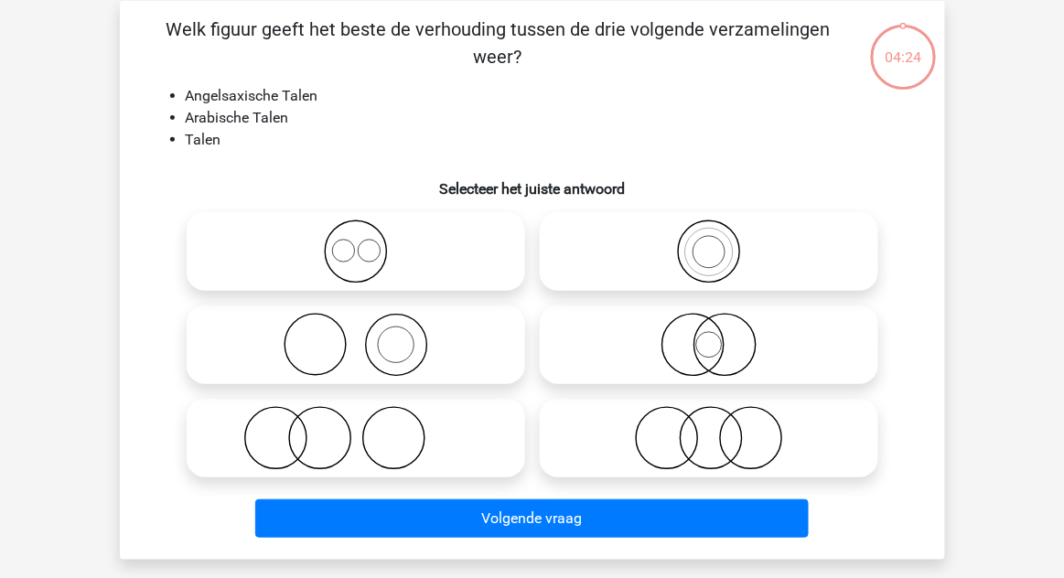
scroll to position [84, 0]
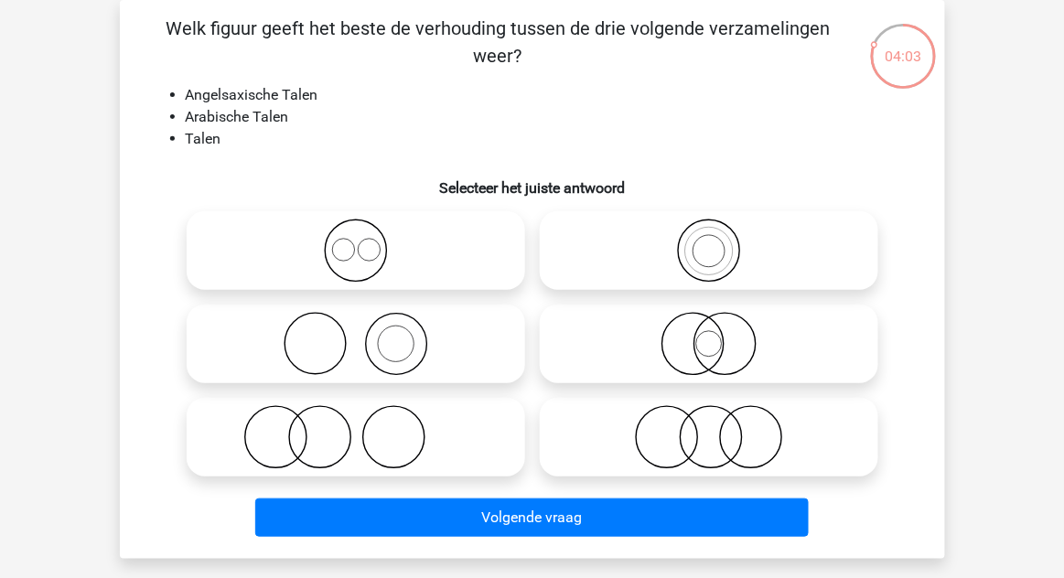
click at [433, 246] on icon at bounding box center [356, 251] width 324 height 64
click at [368, 242] on input "radio" at bounding box center [362, 236] width 12 height 12
radio input "true"
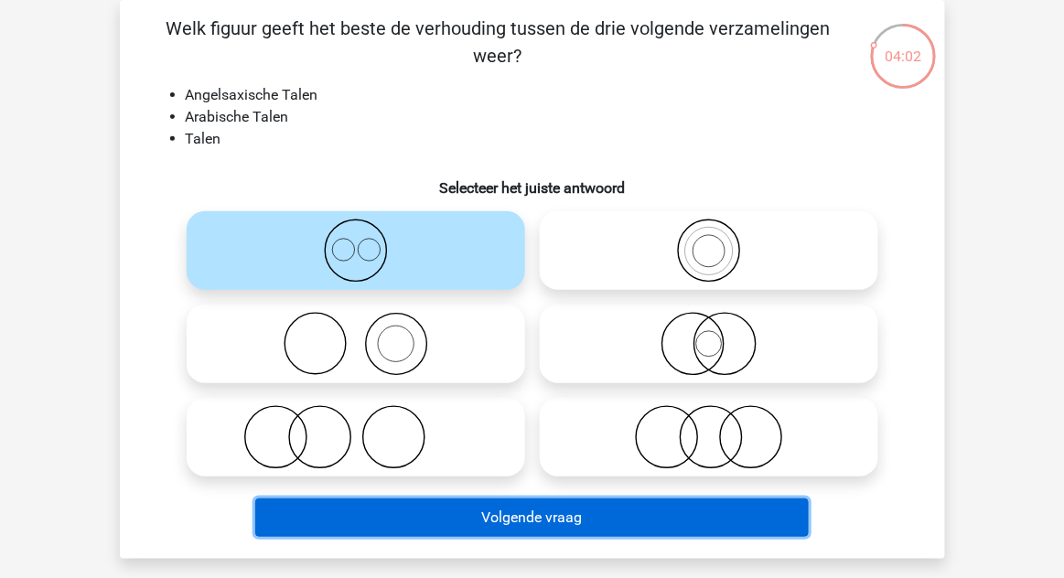
click at [538, 532] on button "Volgende vraag" at bounding box center [532, 518] width 554 height 38
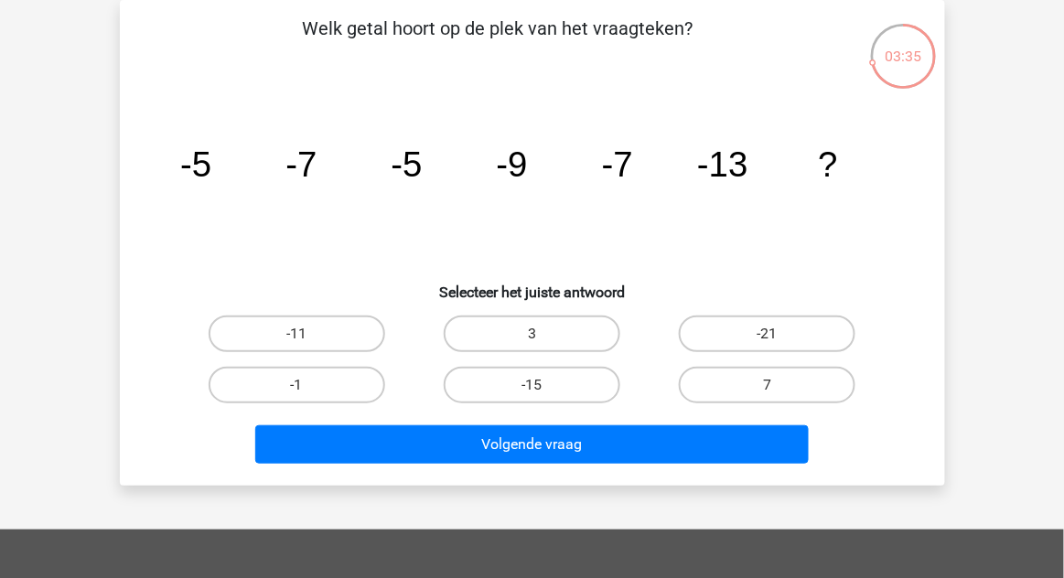
click at [341, 335] on label "-11" at bounding box center [297, 334] width 177 height 37
click at [308, 335] on input "-11" at bounding box center [302, 340] width 12 height 12
radio input "true"
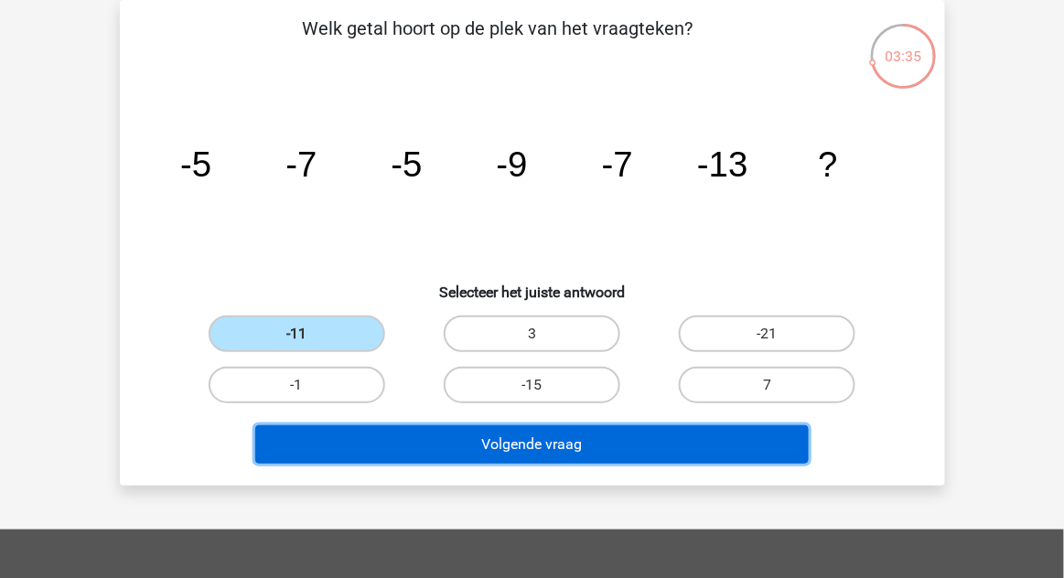
click at [473, 452] on button "Volgende vraag" at bounding box center [532, 444] width 554 height 38
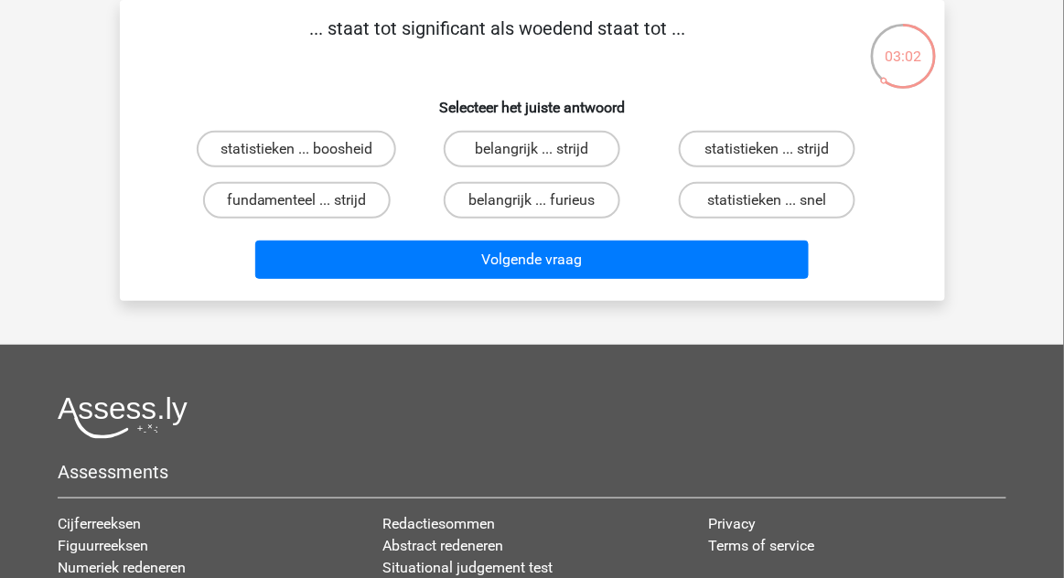
click at [606, 188] on label "belangrijk ... furieus" at bounding box center [532, 200] width 177 height 37
click at [543, 200] on input "belangrijk ... furieus" at bounding box center [538, 206] width 12 height 12
radio input "true"
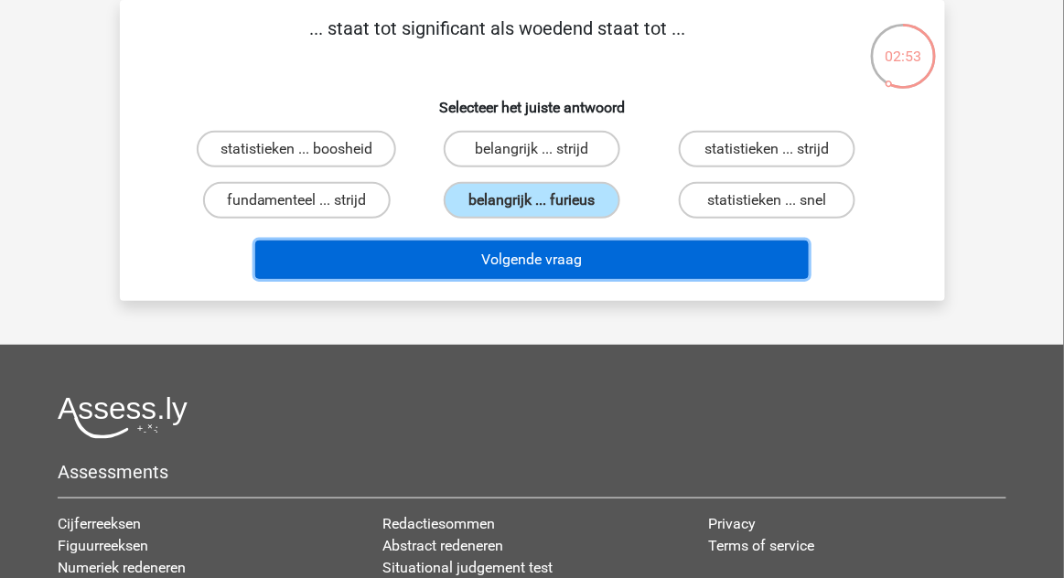
click at [642, 265] on button "Volgende vraag" at bounding box center [532, 260] width 554 height 38
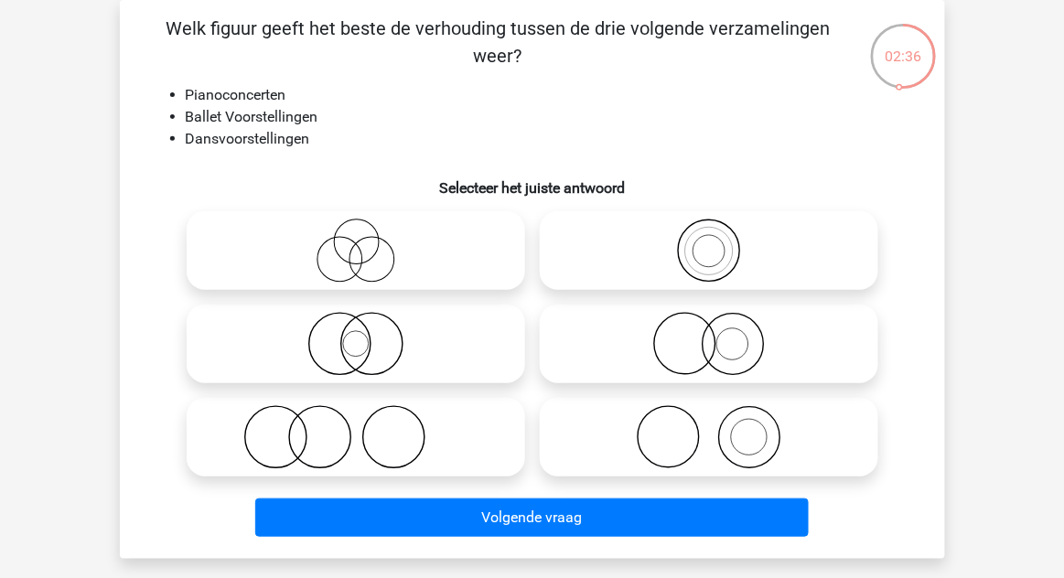
click at [478, 444] on icon at bounding box center [356, 437] width 324 height 64
click at [368, 428] on input "radio" at bounding box center [362, 422] width 12 height 12
radio input "true"
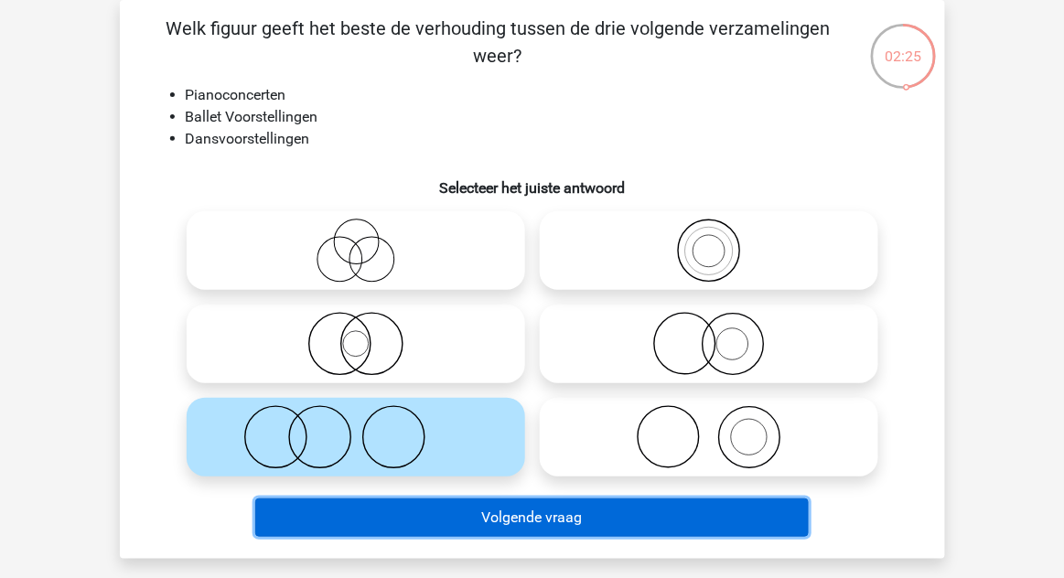
click at [516, 534] on button "Volgende vraag" at bounding box center [532, 518] width 554 height 38
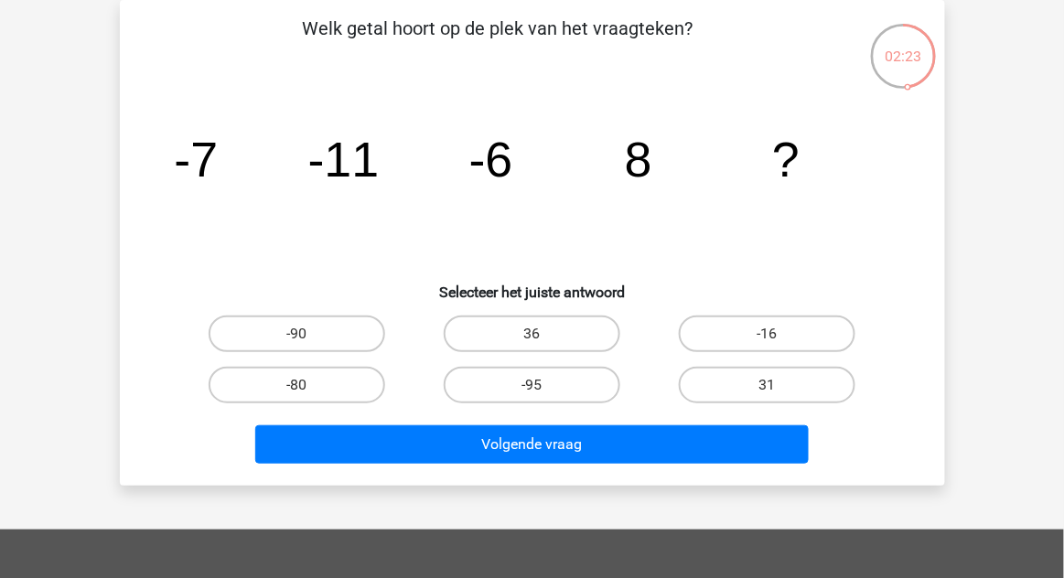
click at [543, 517] on div "Kies premium Roos [EMAIL_ADDRESS][DOMAIN_NAME]" at bounding box center [532, 464] width 1064 height 1097
click at [586, 329] on label "36" at bounding box center [532, 334] width 177 height 37
click at [543, 334] on input "36" at bounding box center [538, 340] width 12 height 12
radio input "true"
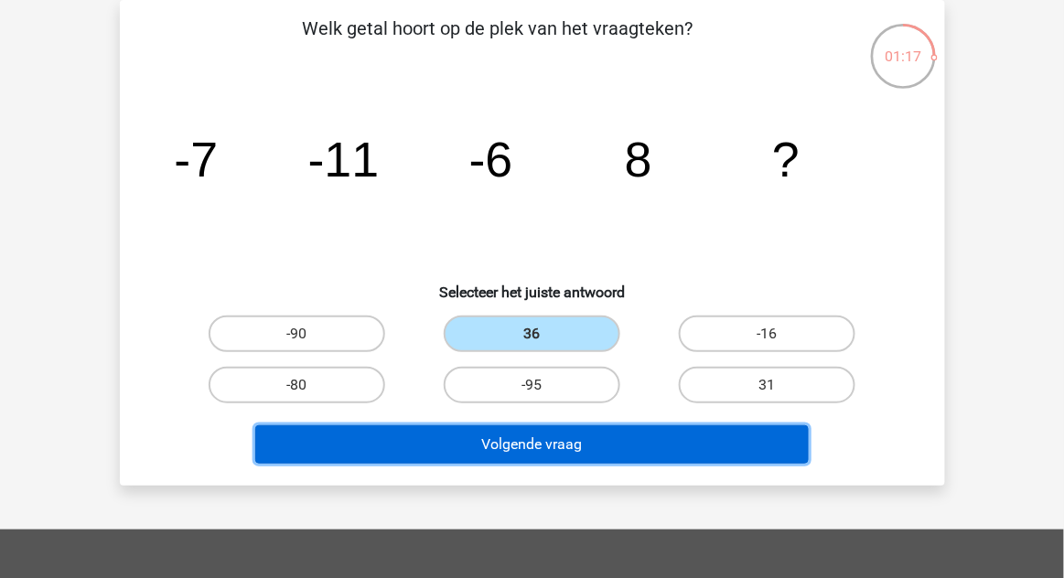
click at [575, 452] on button "Volgende vraag" at bounding box center [532, 444] width 554 height 38
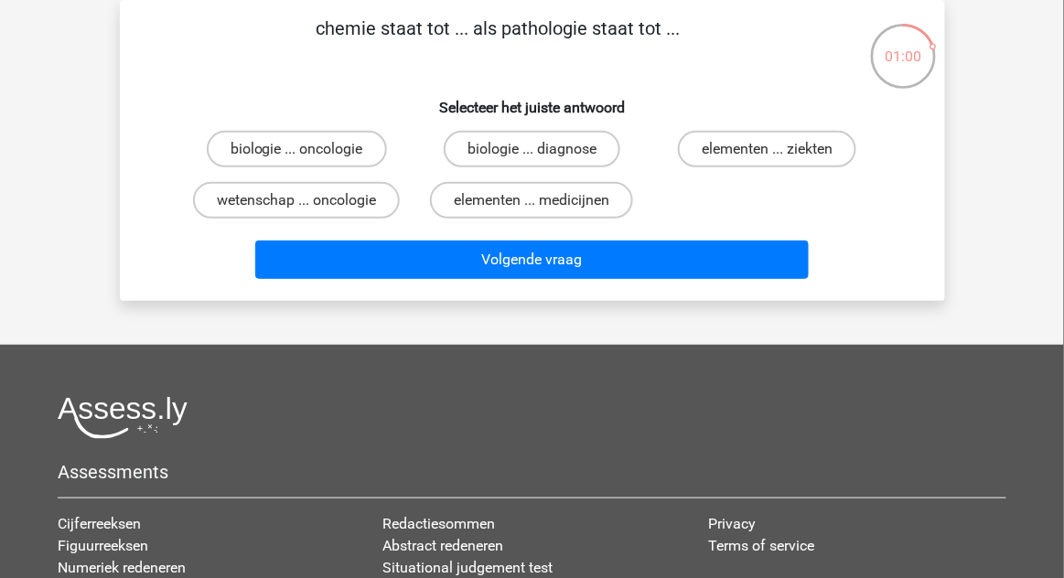
click at [795, 153] on label "elementen ... ziekten" at bounding box center [767, 149] width 178 height 37
click at [780, 153] on input "elementen ... ziekten" at bounding box center [774, 155] width 12 height 12
radio input "true"
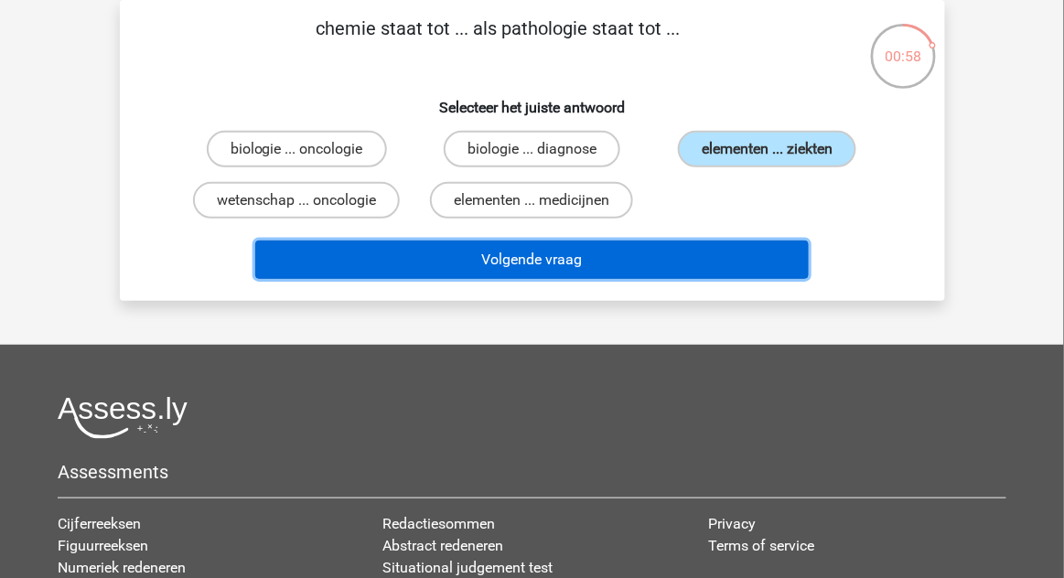
click at [675, 265] on button "Volgende vraag" at bounding box center [532, 260] width 554 height 38
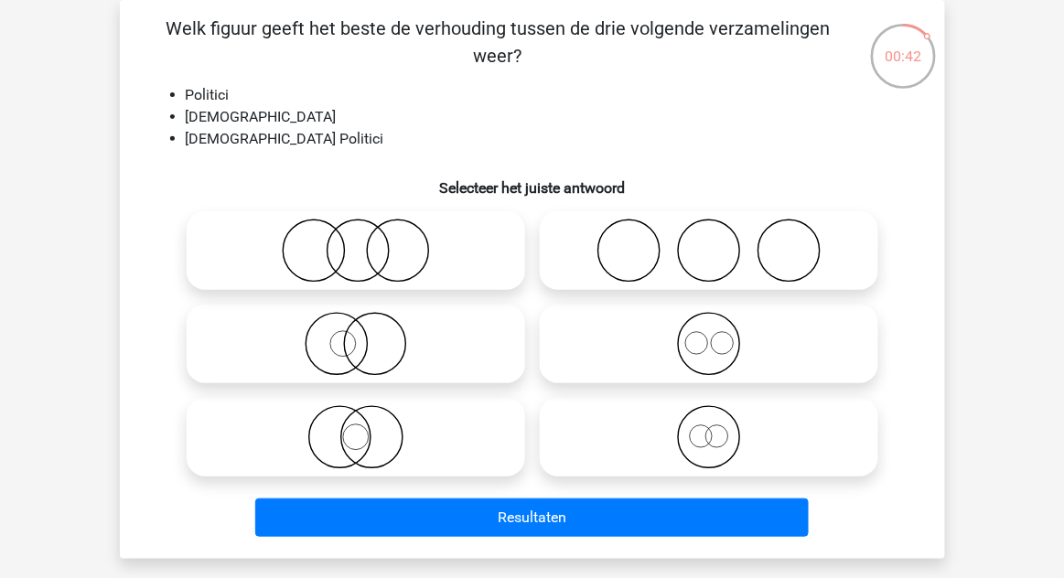
click at [452, 436] on icon at bounding box center [356, 437] width 324 height 64
click at [368, 428] on input "radio" at bounding box center [362, 422] width 12 height 12
radio input "true"
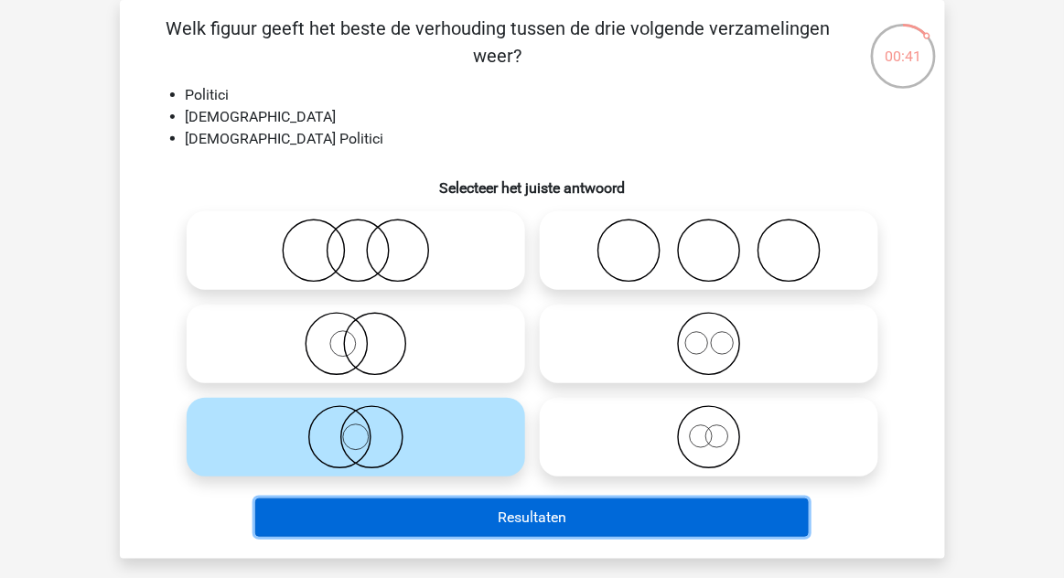
click at [522, 528] on button "Resultaten" at bounding box center [532, 518] width 554 height 38
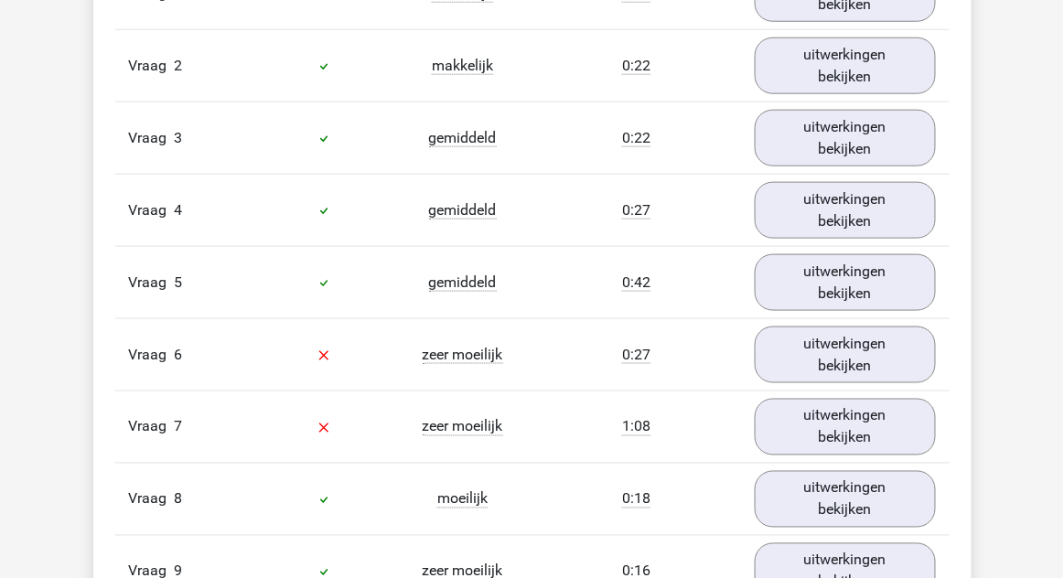
scroll to position [2105, 0]
click at [884, 360] on link "uitwerkingen bekijken" at bounding box center [845, 356] width 181 height 57
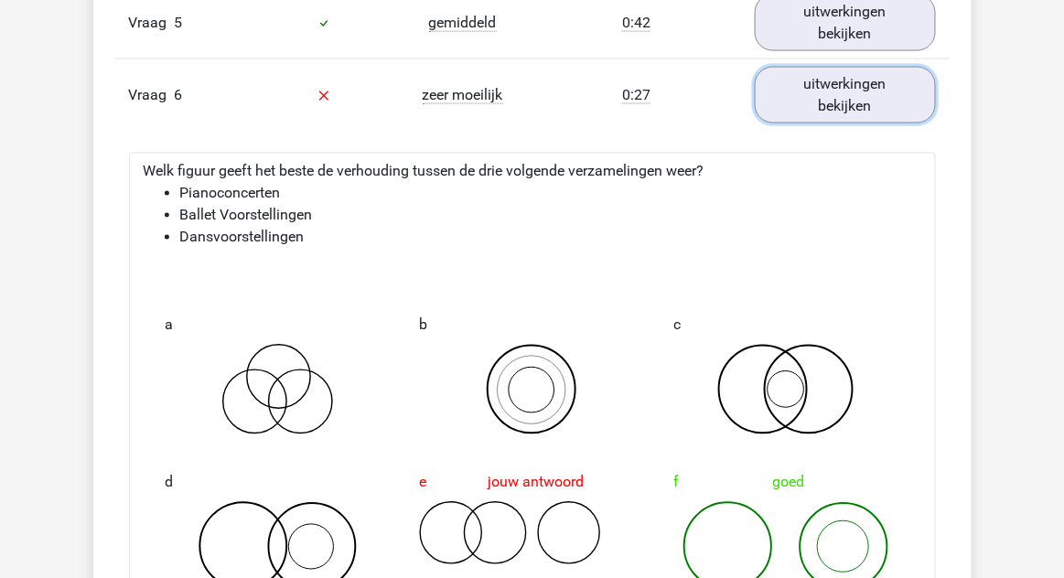
scroll to position [2367, 0]
click at [837, 106] on link "uitwerkingen bekijken" at bounding box center [845, 94] width 181 height 57
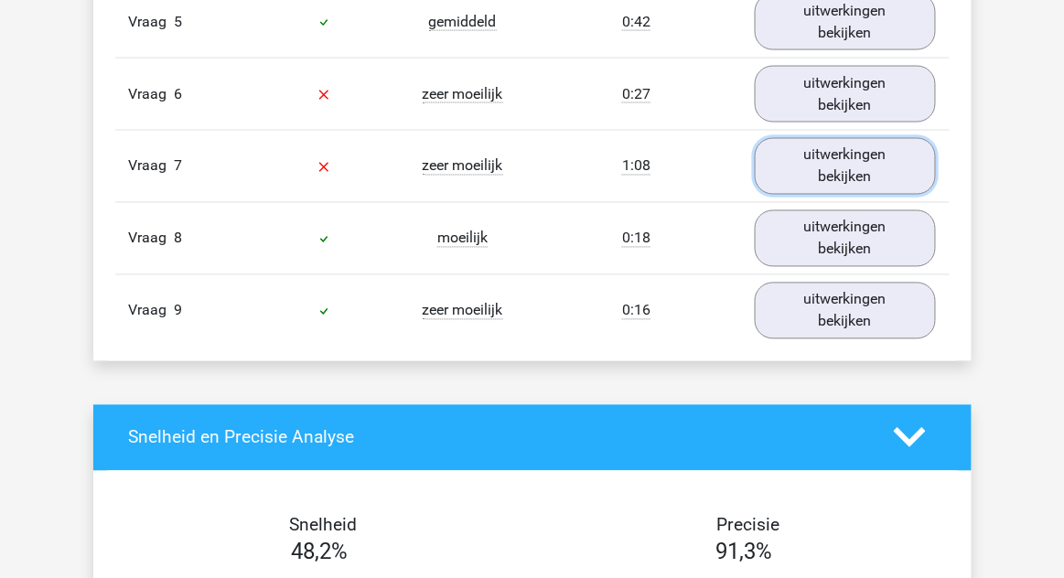
click at [876, 160] on link "uitwerkingen bekijken" at bounding box center [845, 166] width 181 height 57
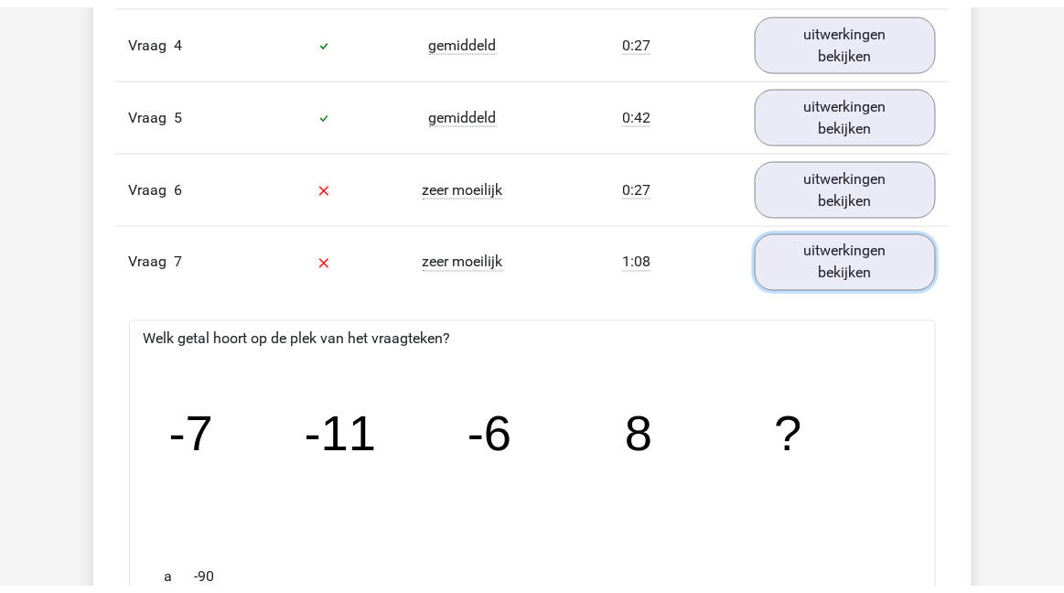
scroll to position [2263, 0]
